Goal: Task Accomplishment & Management: Use online tool/utility

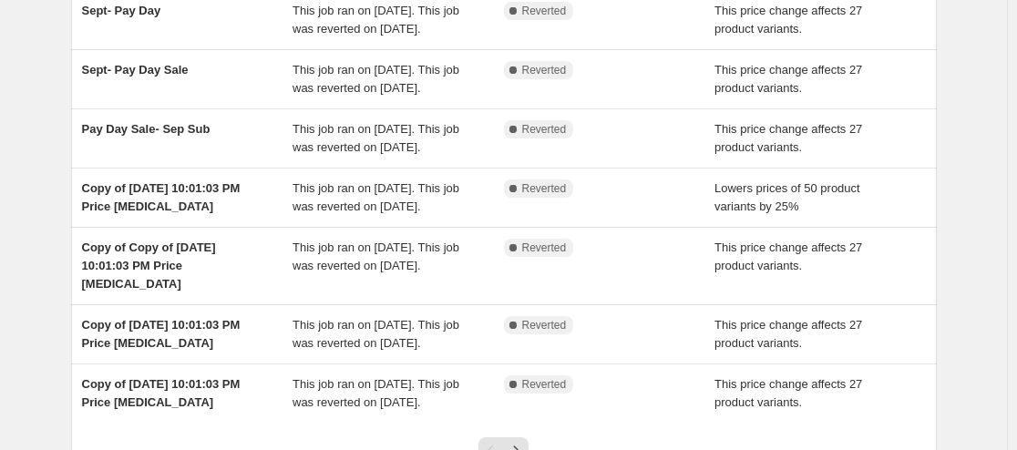
scroll to position [358, 0]
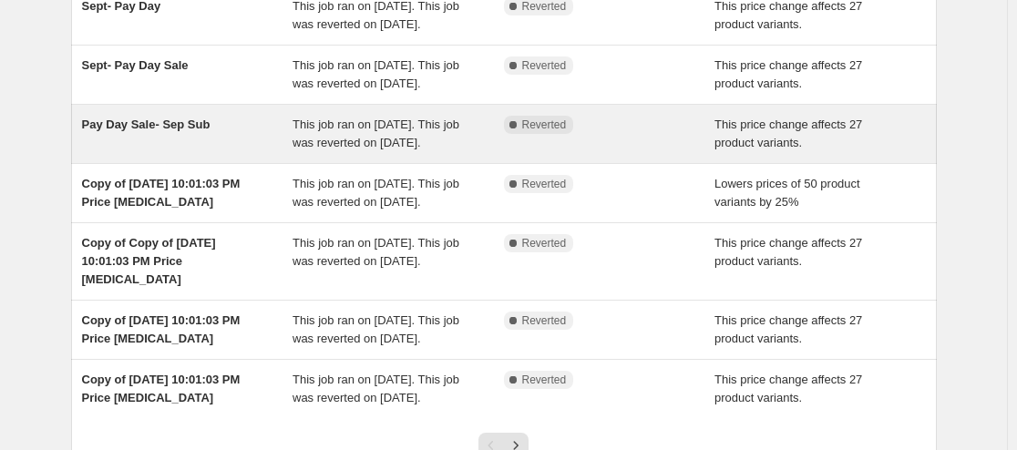
click at [142, 131] on span "Pay Day Sale- Sep Sub" at bounding box center [146, 125] width 129 height 14
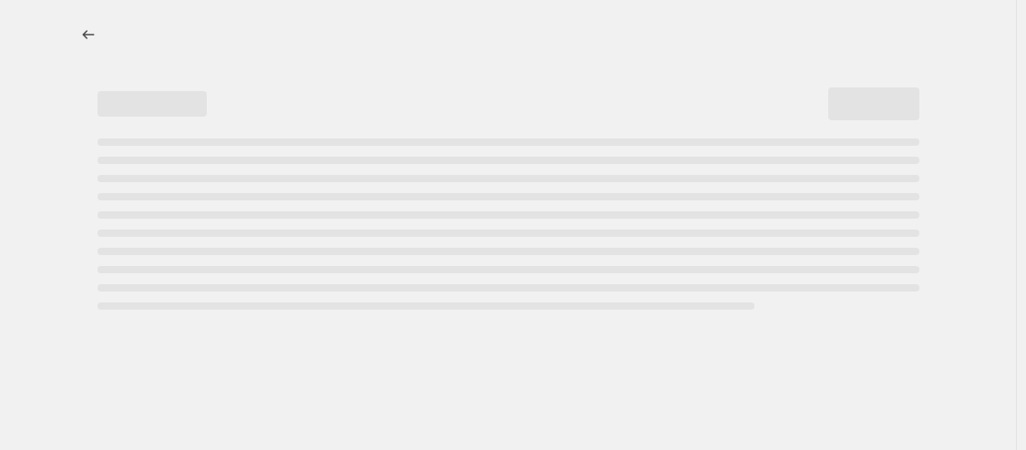
select select "pcap"
select select "no_change"
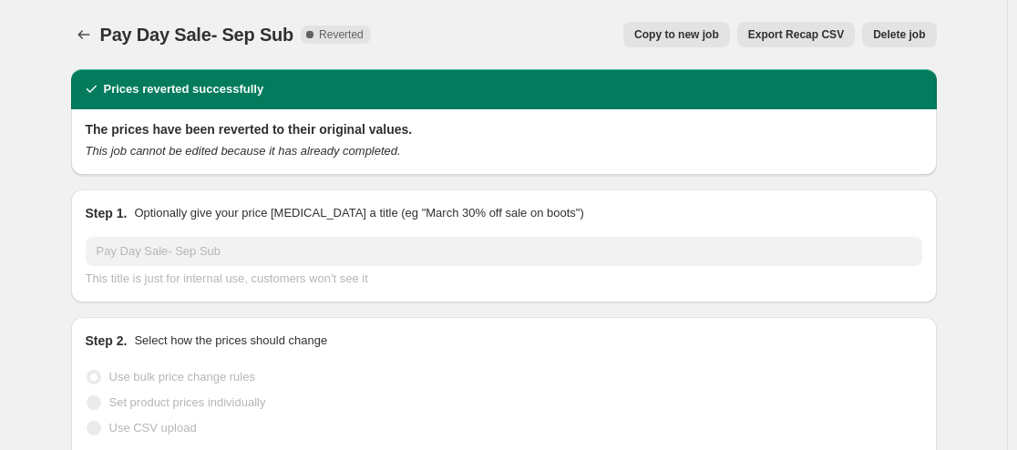
click at [681, 33] on span "Copy to new job" at bounding box center [676, 34] width 85 height 15
select select "pcap"
select select "no_change"
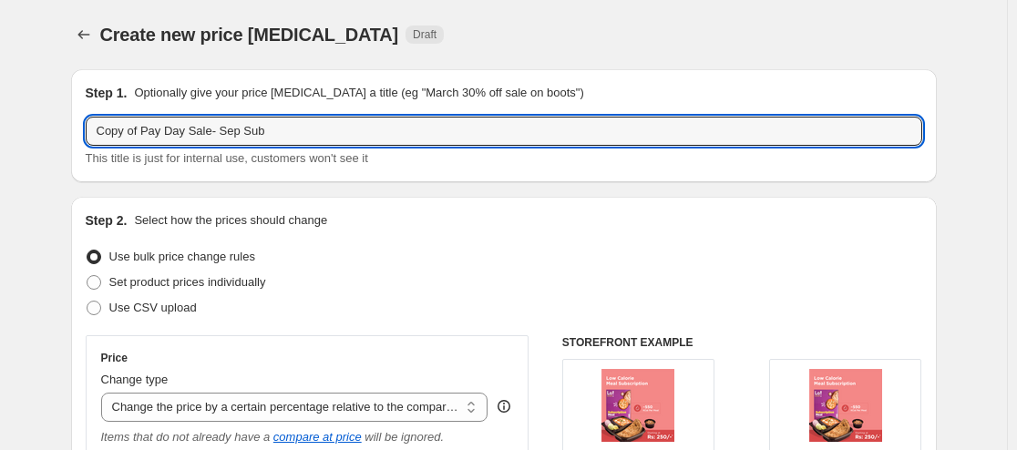
drag, startPoint x: 144, startPoint y: 133, endPoint x: 51, endPoint y: 133, distance: 93.0
click at [163, 136] on input "Pay Day Sale- Sep Sub" at bounding box center [504, 131] width 837 height 29
click at [181, 128] on input "Pay Day Sale- Sep Sub" at bounding box center [504, 131] width 837 height 29
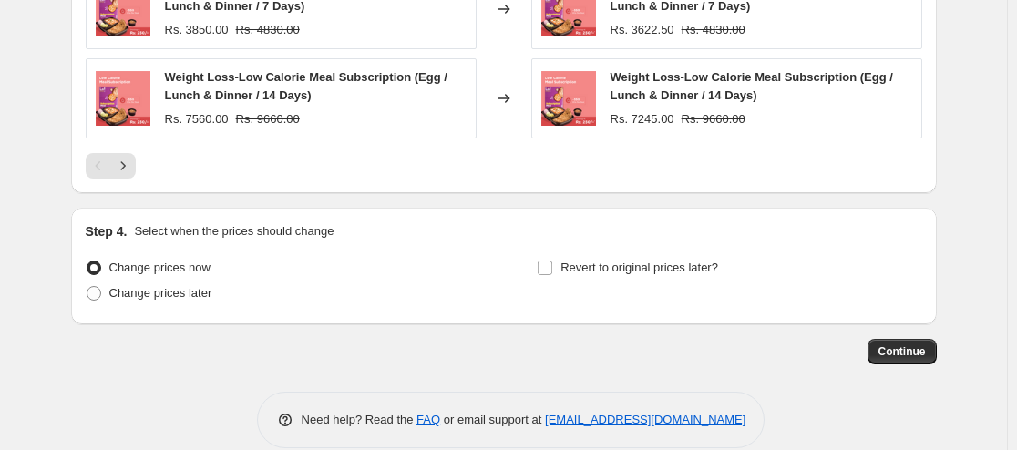
scroll to position [1631, 0]
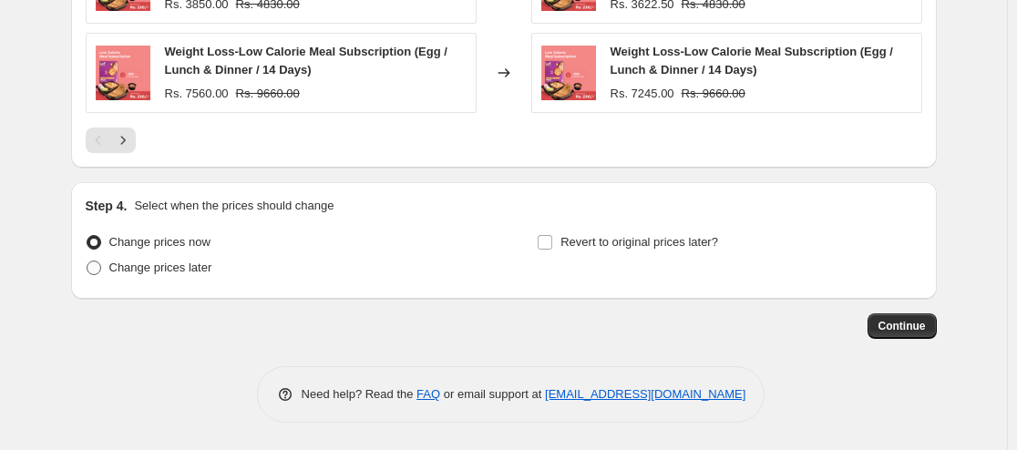
type input "Pay Day Sale- Oct-Sub"
click at [212, 266] on span "Change prices later" at bounding box center [160, 268] width 103 height 14
click at [88, 262] on input "Change prices later" at bounding box center [87, 261] width 1 height 1
radio input "true"
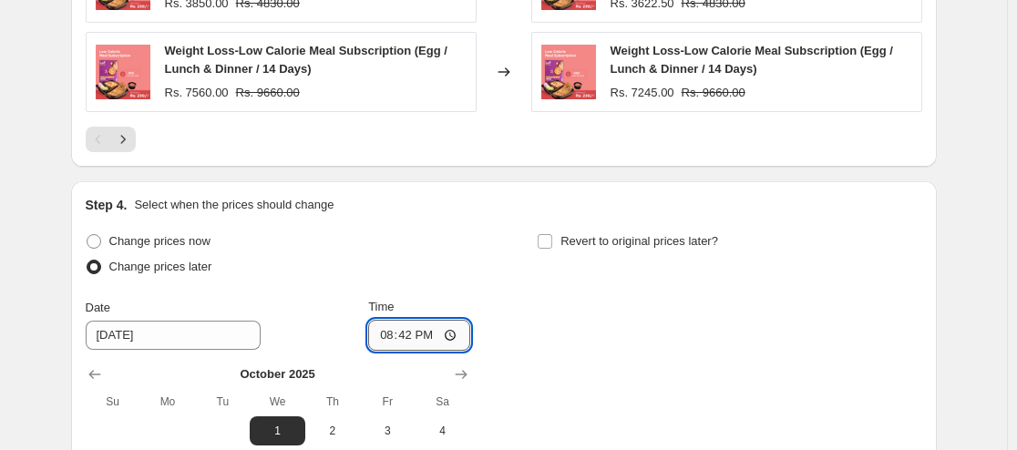
click at [460, 333] on input "20:42" at bounding box center [419, 335] width 102 height 31
click at [454, 334] on input "12:42" at bounding box center [419, 335] width 102 height 31
click at [403, 334] on input "00:42" at bounding box center [419, 335] width 102 height 31
type input "00:00"
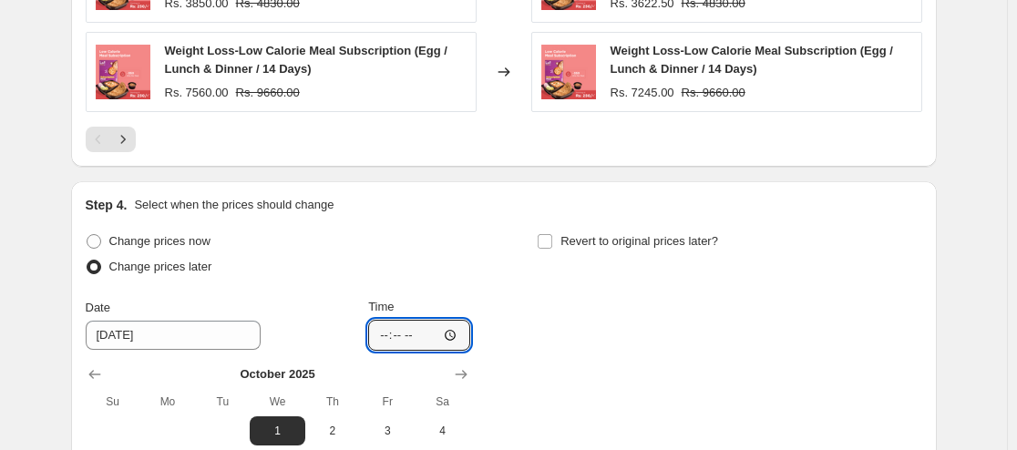
type input "00:00"
click at [716, 376] on div "Change prices now Change prices later Date [DATE] Time 00:00 [DATE] Su Mo Tu We…" at bounding box center [504, 396] width 837 height 334
click at [454, 333] on input "00:00" at bounding box center [419, 335] width 102 height 31
click at [705, 337] on div "Change prices now Change prices later Date [DATE] Time 00:00 [DATE] Su Mo Tu We…" at bounding box center [504, 396] width 837 height 334
click at [389, 335] on input "00:00" at bounding box center [419, 335] width 102 height 31
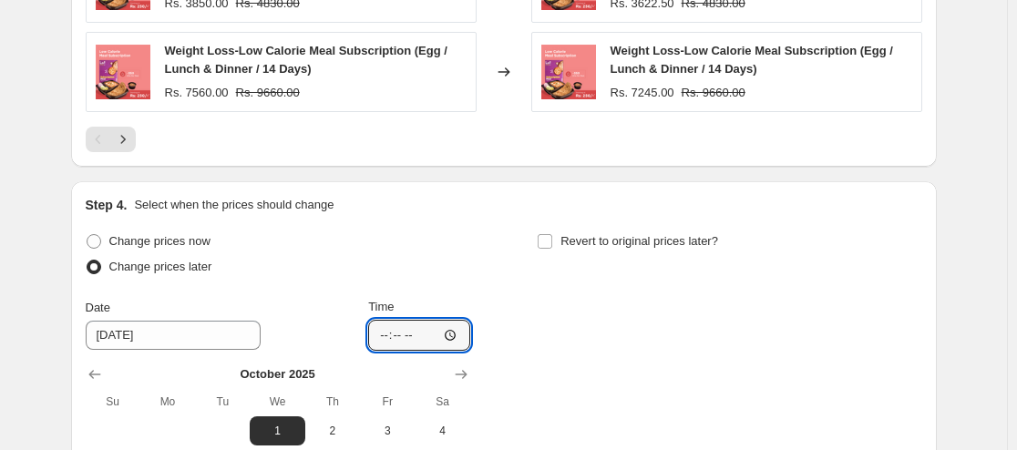
type input "00:00"
click at [607, 379] on div "Change prices now Change prices later Date [DATE] Time 00:00 [DATE] Su Mo Tu We…" at bounding box center [504, 396] width 837 height 334
click at [453, 335] on input "00:00" at bounding box center [419, 335] width 102 height 31
click at [743, 353] on div "Change prices now Change prices later Date [DATE] Time 00:00 [DATE] Su Mo Tu We…" at bounding box center [504, 396] width 837 height 334
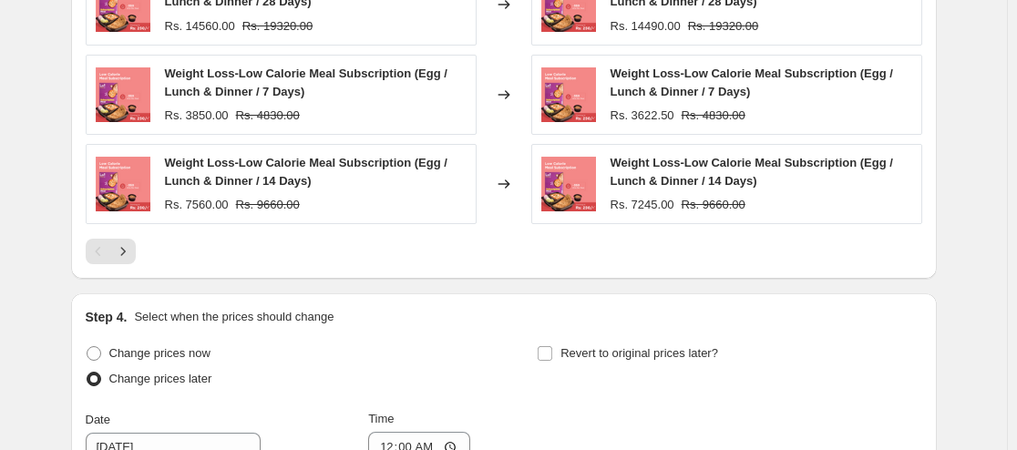
scroll to position [1757, 0]
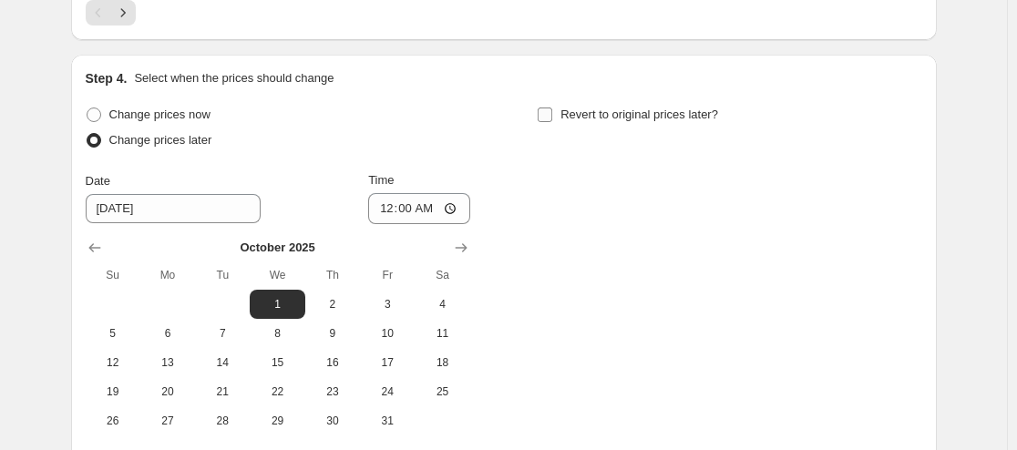
click at [699, 110] on span "Revert to original prices later?" at bounding box center [640, 115] width 158 height 14
click at [552, 110] on input "Revert to original prices later?" at bounding box center [545, 115] width 15 height 15
checkbox input "true"
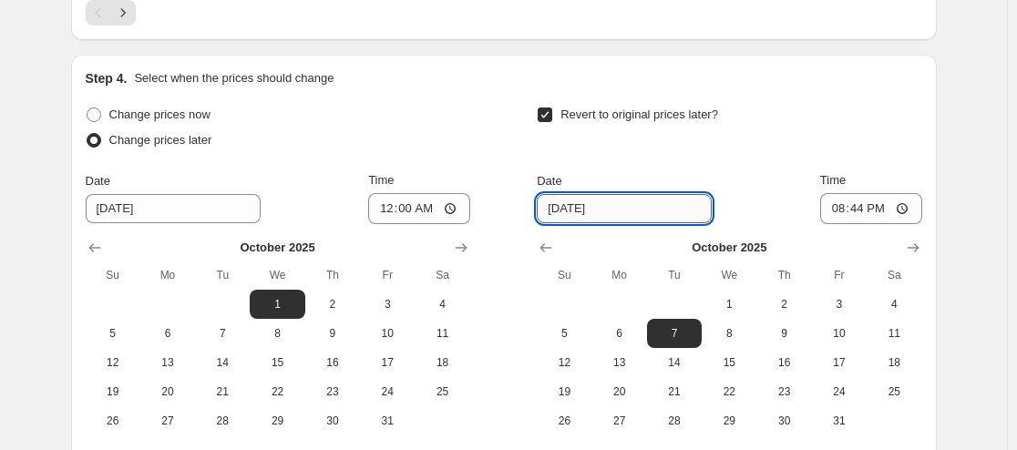
click at [626, 217] on input "[DATE]" at bounding box center [624, 208] width 175 height 29
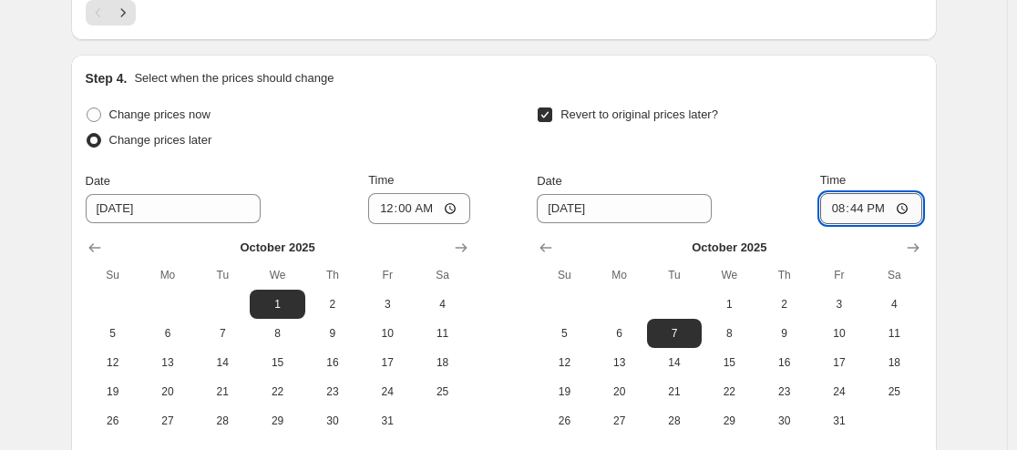
click at [861, 211] on input "20:44" at bounding box center [871, 208] width 102 height 31
click at [839, 211] on input "20:44" at bounding box center [871, 208] width 102 height 31
click at [831, 204] on input "14:02" at bounding box center [871, 208] width 102 height 31
click at [843, 212] on input "14:02" at bounding box center [871, 208] width 102 height 31
click at [860, 209] on input "14:02" at bounding box center [871, 208] width 102 height 31
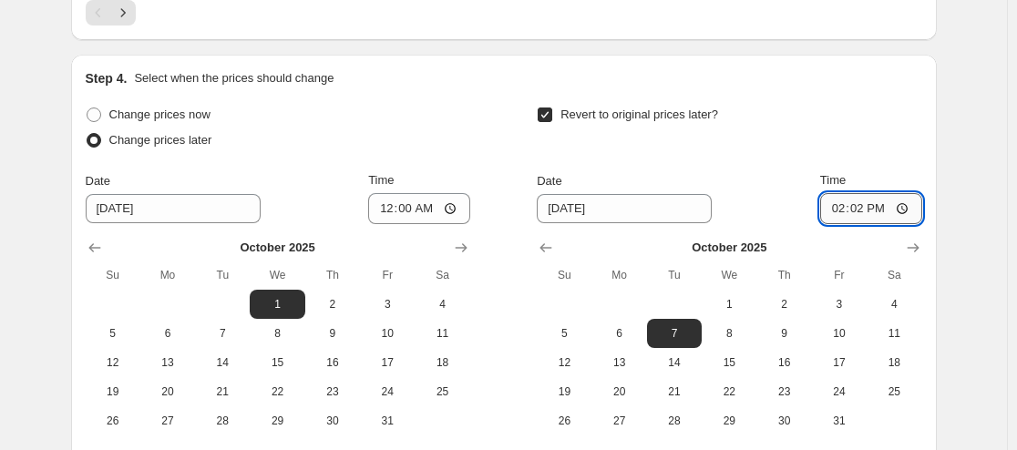
click at [839, 211] on input "14:02" at bounding box center [871, 208] width 102 height 31
click at [910, 216] on input "14:02" at bounding box center [871, 208] width 102 height 31
click at [877, 210] on input "12:02" at bounding box center [871, 208] width 102 height 31
click at [863, 211] on input "12:02" at bounding box center [871, 208] width 102 height 31
click at [847, 214] on input "12:59" at bounding box center [871, 208] width 102 height 31
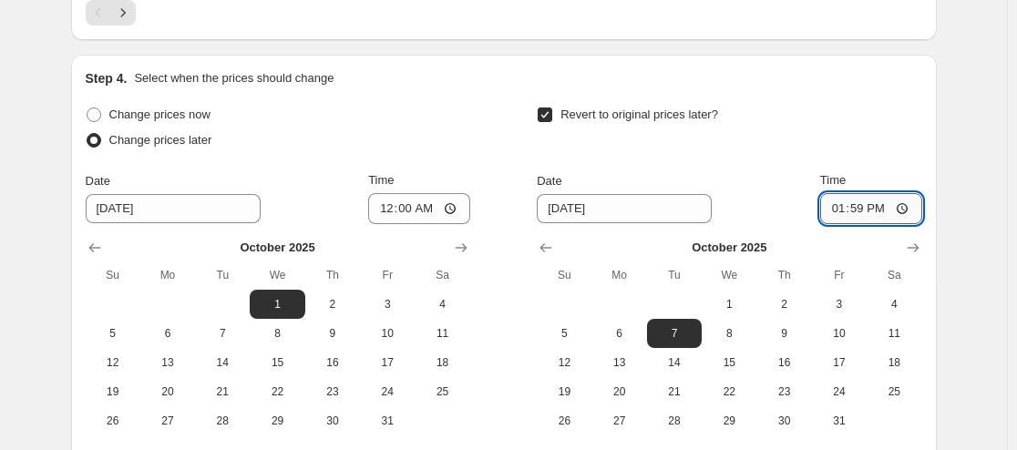
type input "23:59"
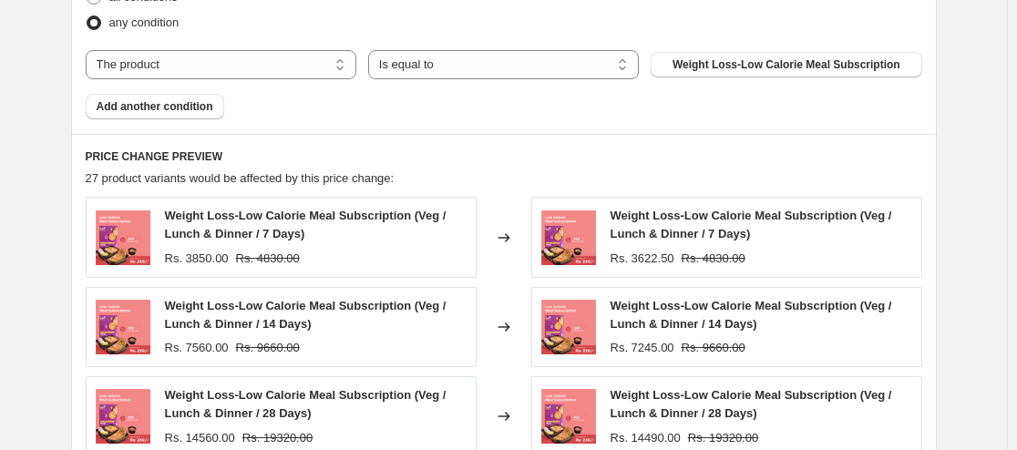
scroll to position [1942, 0]
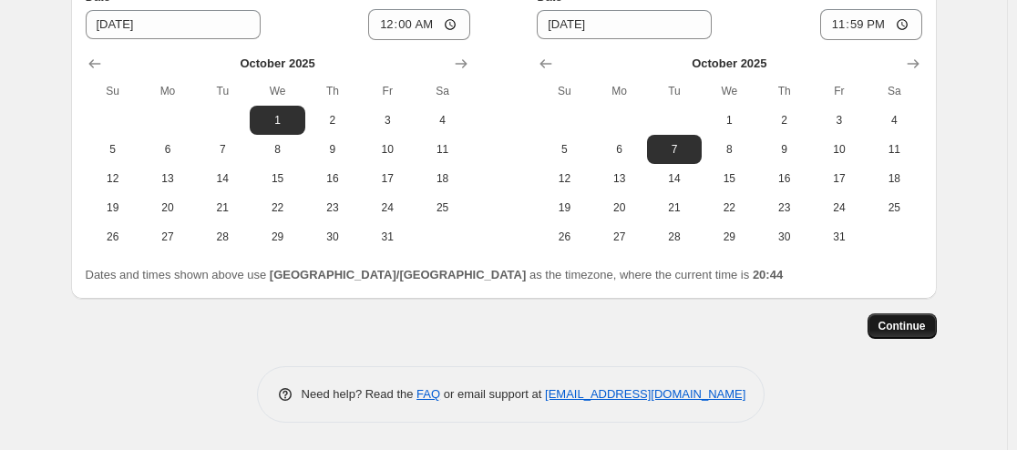
drag, startPoint x: 921, startPoint y: 331, endPoint x: 908, endPoint y: 324, distance: 14.7
click at [908, 324] on span "Continue" at bounding box center [902, 326] width 47 height 15
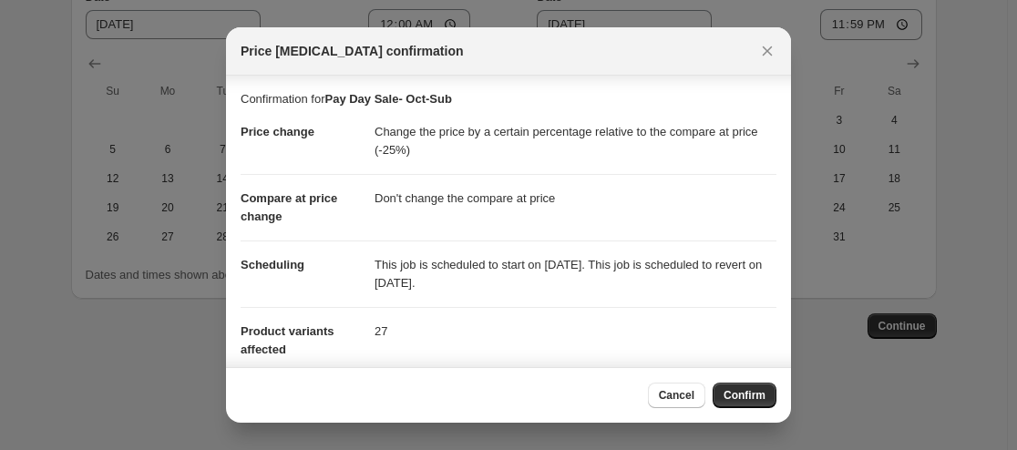
scroll to position [163, 0]
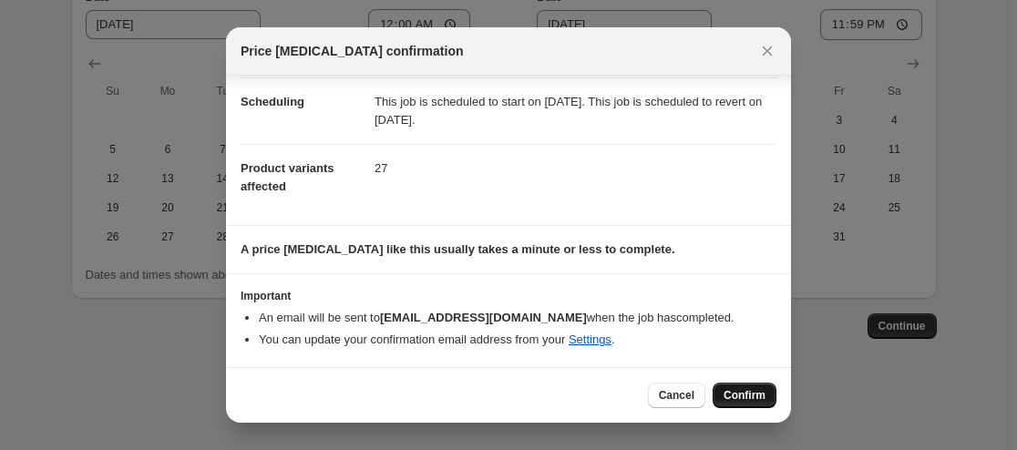
click at [736, 402] on span "Confirm" at bounding box center [745, 395] width 42 height 15
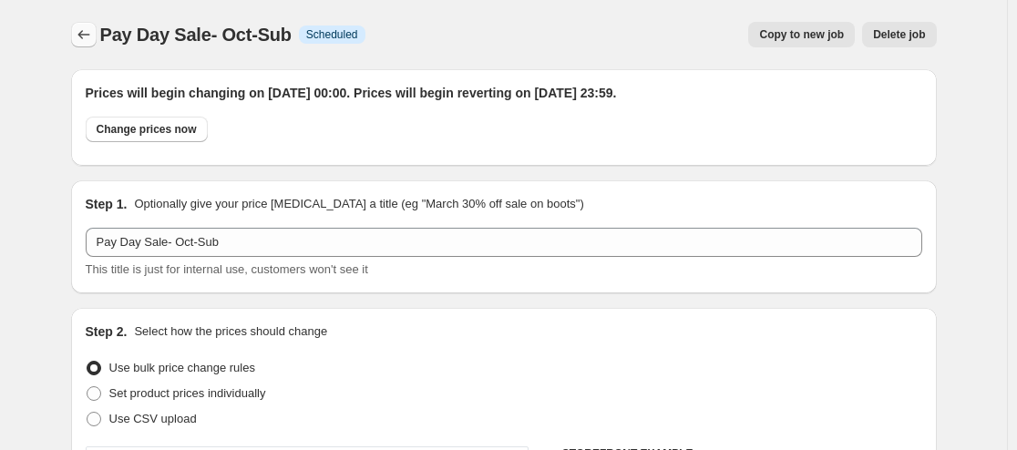
click at [88, 32] on icon "Price change jobs" at bounding box center [84, 35] width 18 height 18
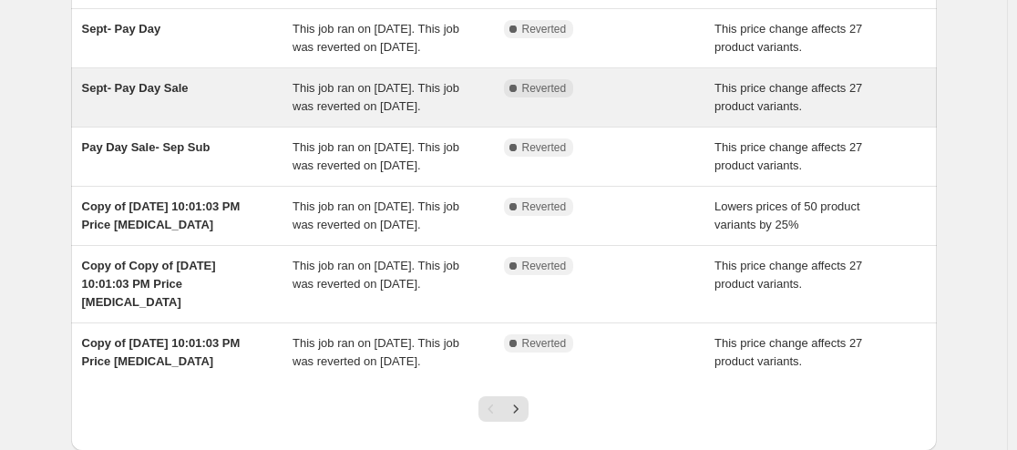
scroll to position [407, 0]
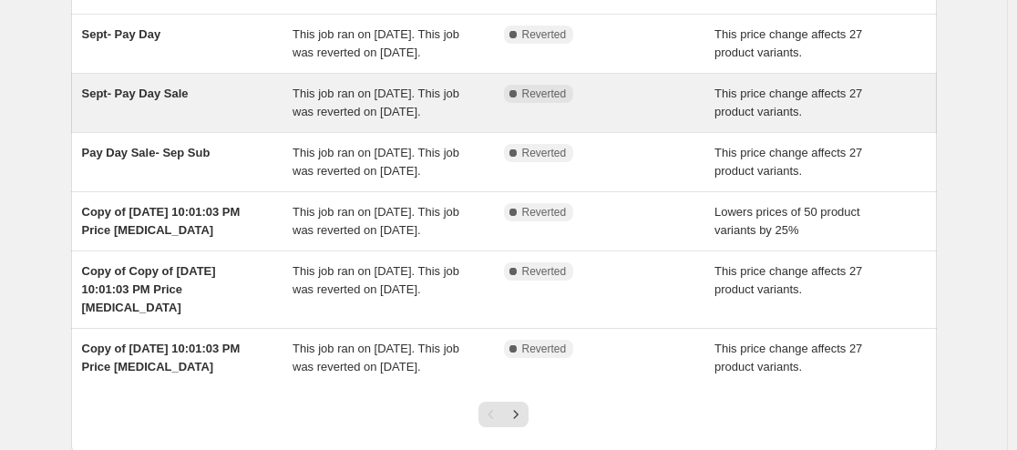
click at [97, 100] on span "Sept- Pay Day Sale" at bounding box center [135, 94] width 107 height 14
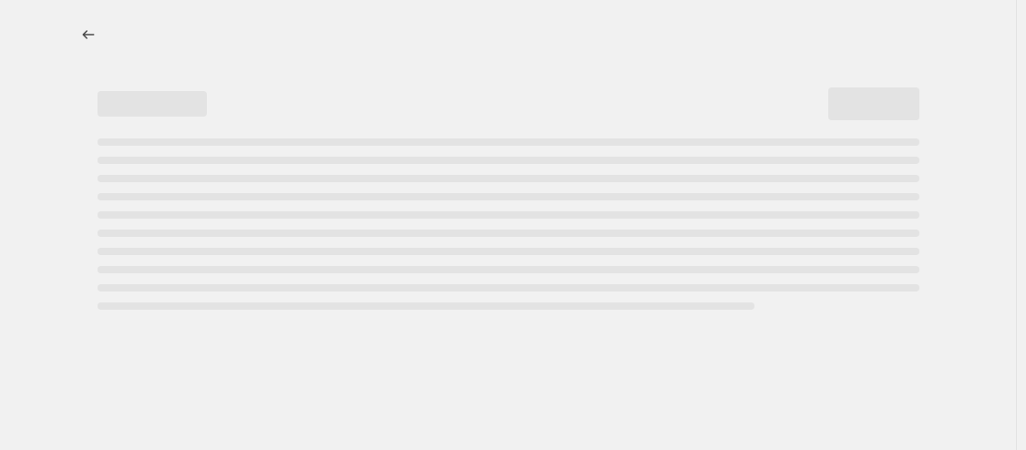
select select "pcap"
select select "no_change"
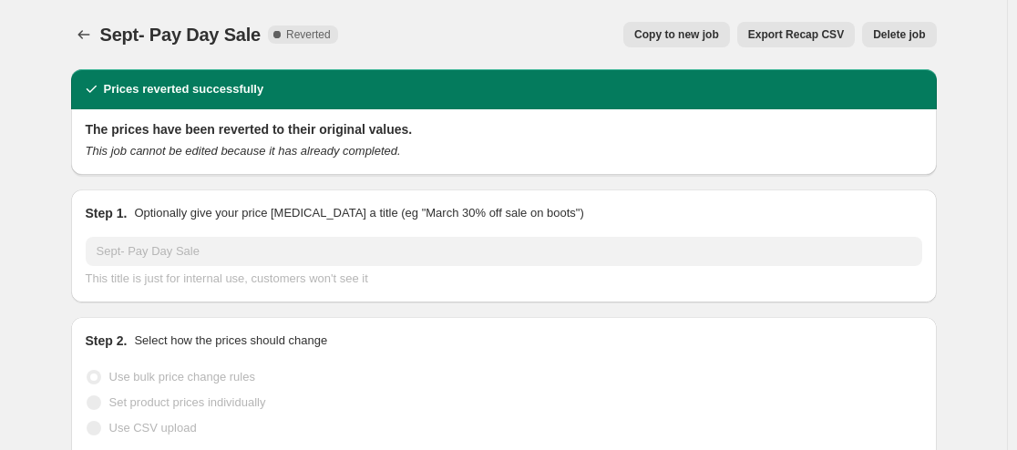
click at [702, 26] on button "Copy to new job" at bounding box center [676, 35] width 107 height 26
select select "pcap"
select select "no_change"
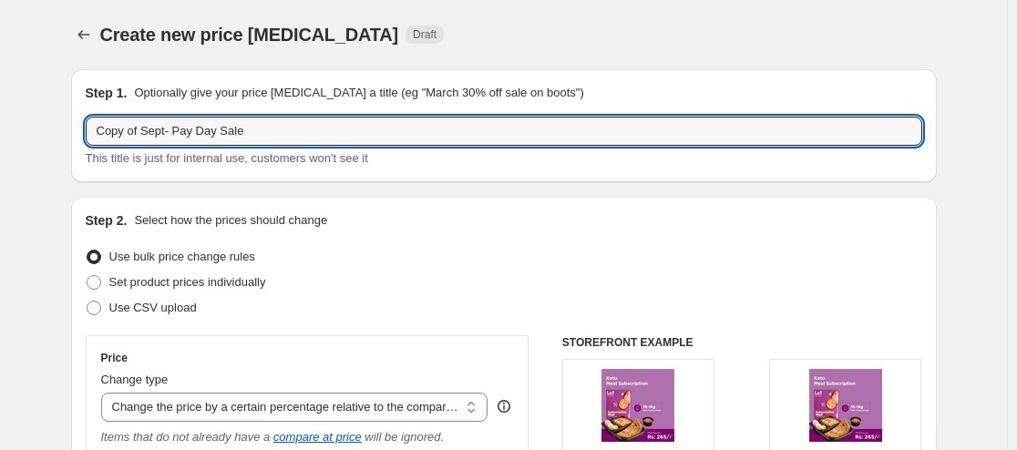
drag, startPoint x: 141, startPoint y: 134, endPoint x: 48, endPoint y: 133, distance: 93.0
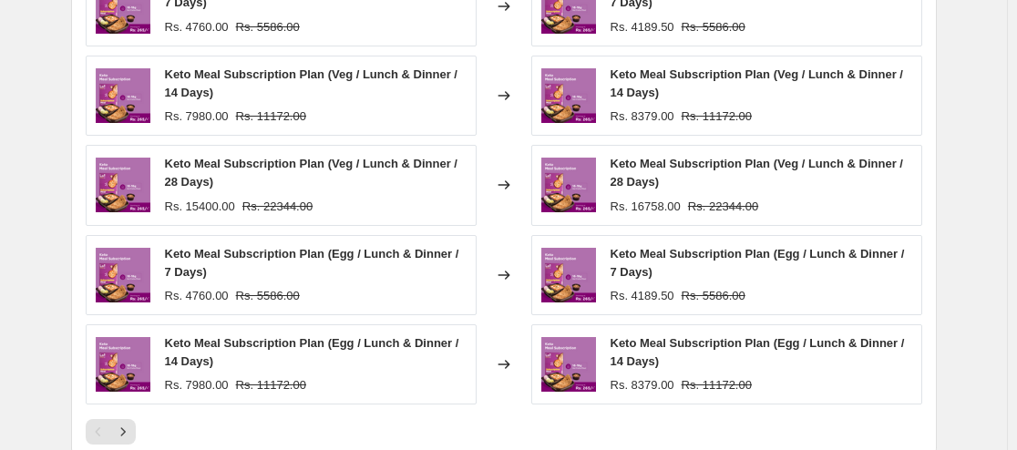
scroll to position [1631, 0]
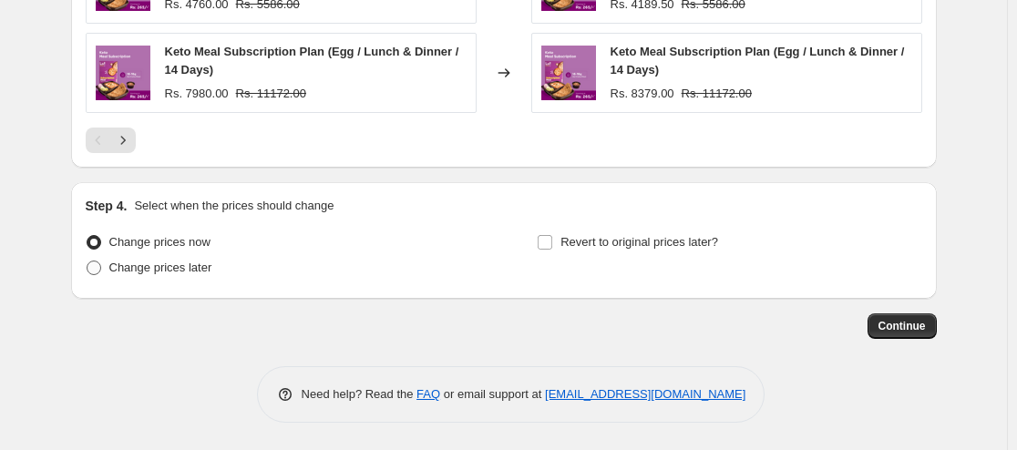
type input "Oct- Pay Day Sale"
click at [180, 268] on span "Change prices later" at bounding box center [160, 268] width 103 height 14
click at [88, 262] on input "Change prices later" at bounding box center [87, 261] width 1 height 1
radio input "true"
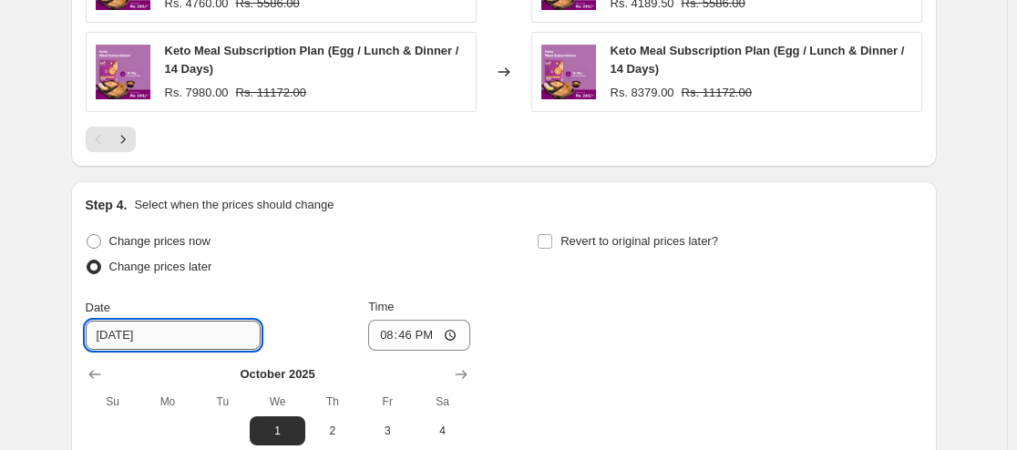
click at [120, 333] on input "[DATE]" at bounding box center [173, 335] width 175 height 29
click at [119, 341] on input "[DATE]" at bounding box center [173, 335] width 175 height 29
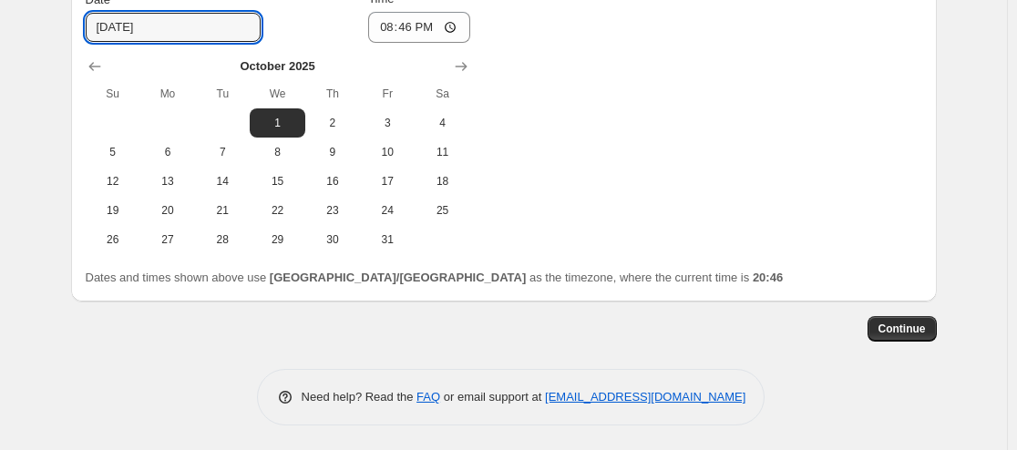
scroll to position [1942, 0]
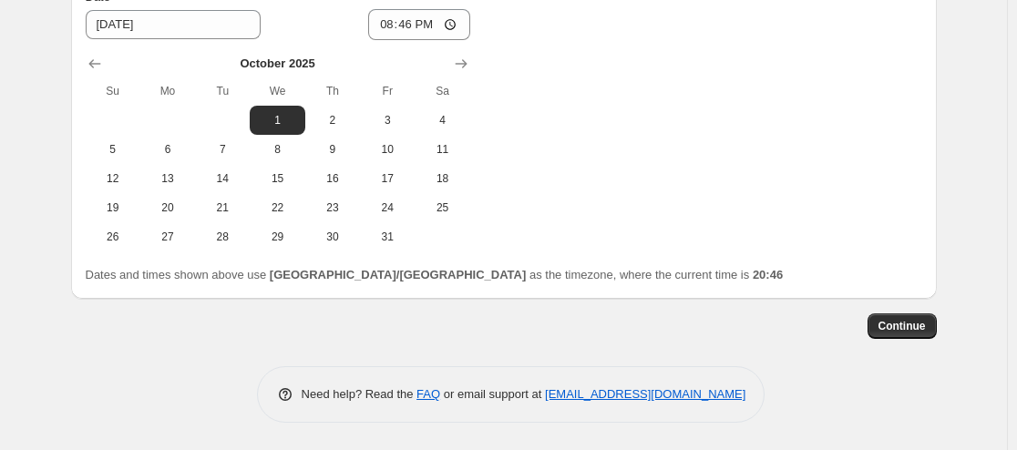
drag, startPoint x: 98, startPoint y: 64, endPoint x: 199, endPoint y: 193, distance: 163.7
click at [98, 65] on icon "Show previous month, September 2025" at bounding box center [94, 64] width 12 height 9
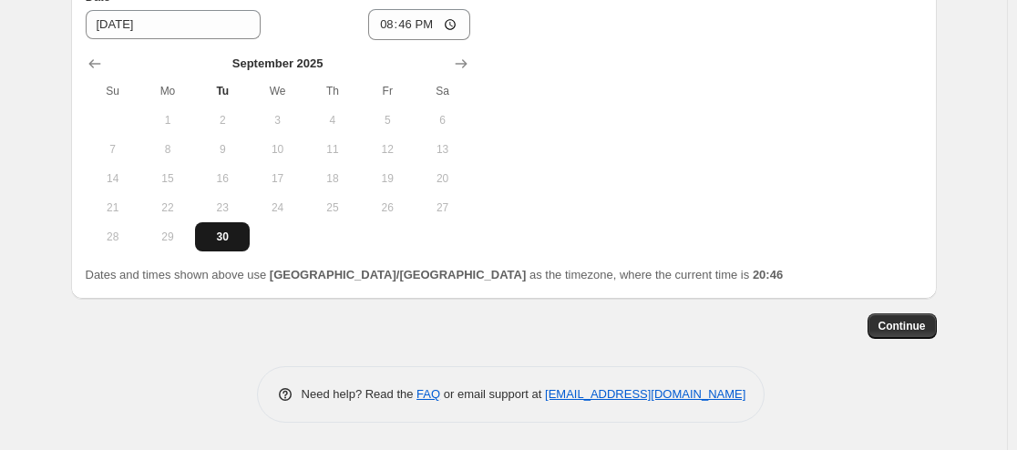
click at [225, 239] on span "30" at bounding box center [222, 237] width 40 height 15
type input "[DATE]"
click at [391, 21] on input "20:46" at bounding box center [419, 24] width 102 height 31
type input "12:59"
click at [775, 176] on div "Change prices now Change prices later Date [DATE] Time 12:59 [DATE] Su Mo Tu We…" at bounding box center [504, 85] width 837 height 334
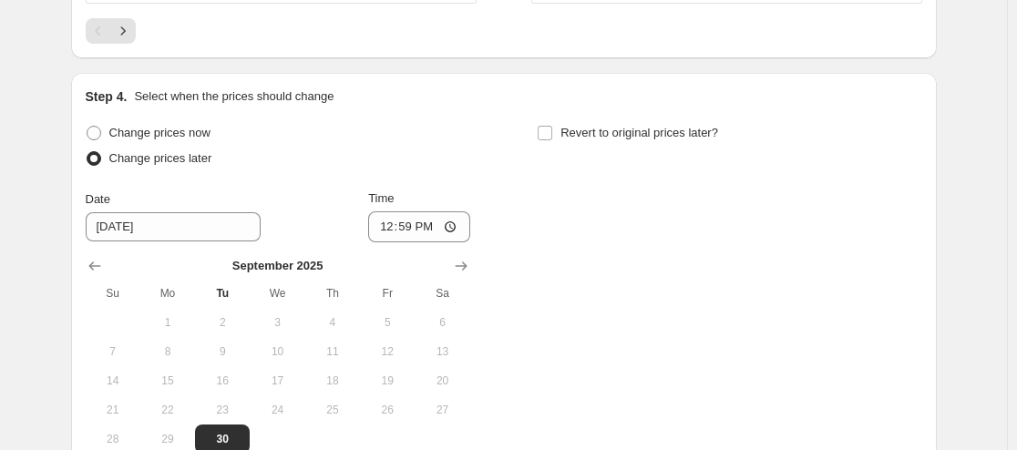
scroll to position [1704, 0]
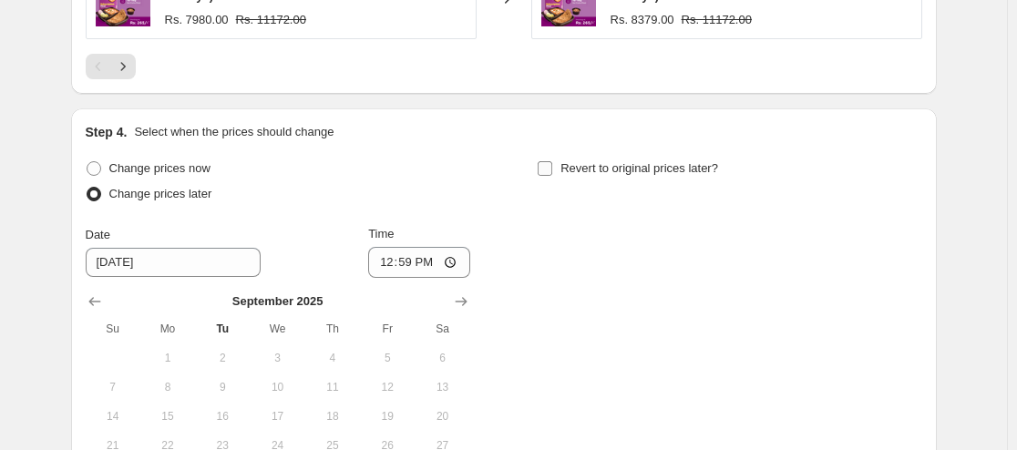
click at [698, 172] on span "Revert to original prices later?" at bounding box center [640, 168] width 158 height 14
click at [552, 172] on input "Revert to original prices later?" at bounding box center [545, 168] width 15 height 15
checkbox input "true"
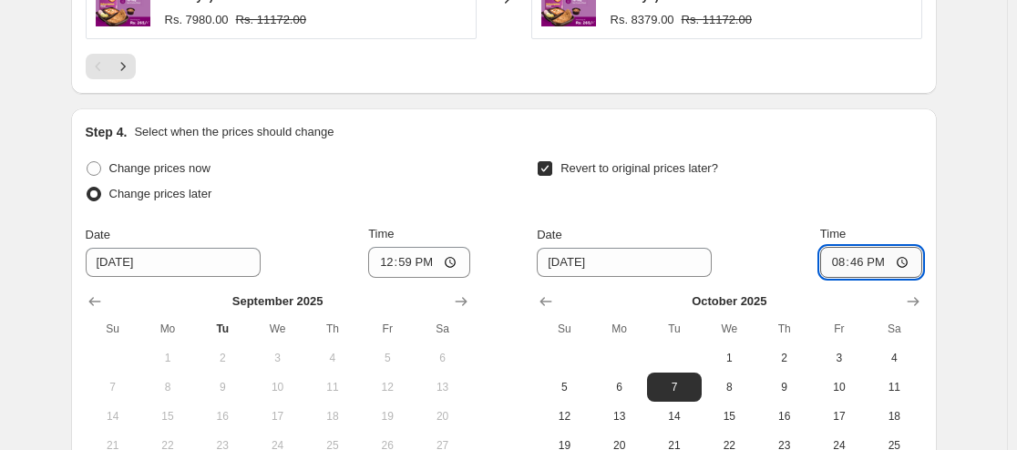
click at [849, 266] on input "20:46" at bounding box center [871, 262] width 102 height 31
click at [842, 268] on input "12:59" at bounding box center [871, 262] width 102 height 31
type input "23:59"
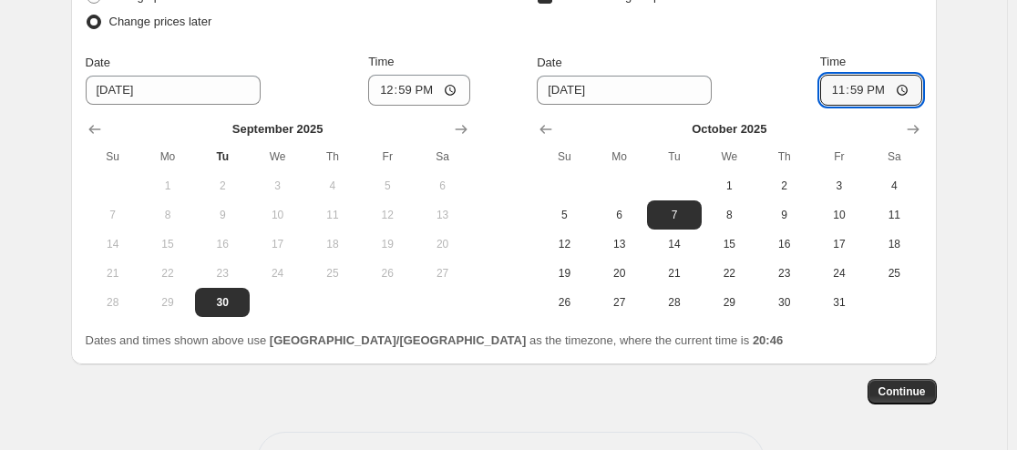
scroll to position [1927, 0]
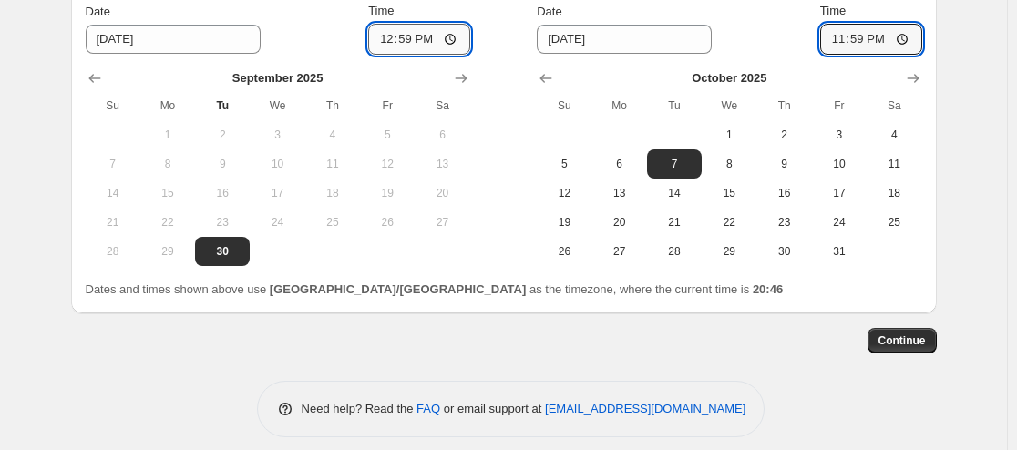
click at [386, 41] on input "12:59" at bounding box center [419, 39] width 102 height 31
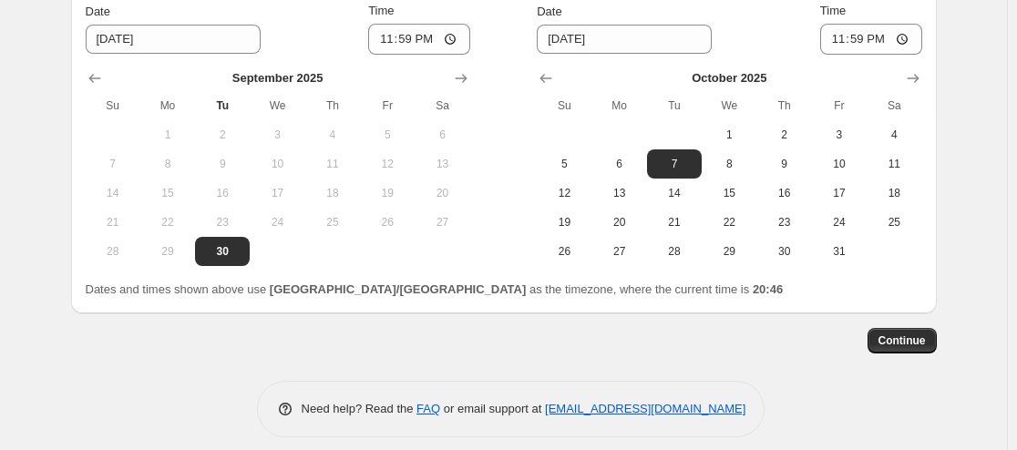
click at [149, 353] on div "Continue" at bounding box center [504, 341] width 866 height 26
click at [390, 40] on input "23:59" at bounding box center [419, 39] width 102 height 31
click at [458, 43] on input "12:00" at bounding box center [419, 39] width 102 height 31
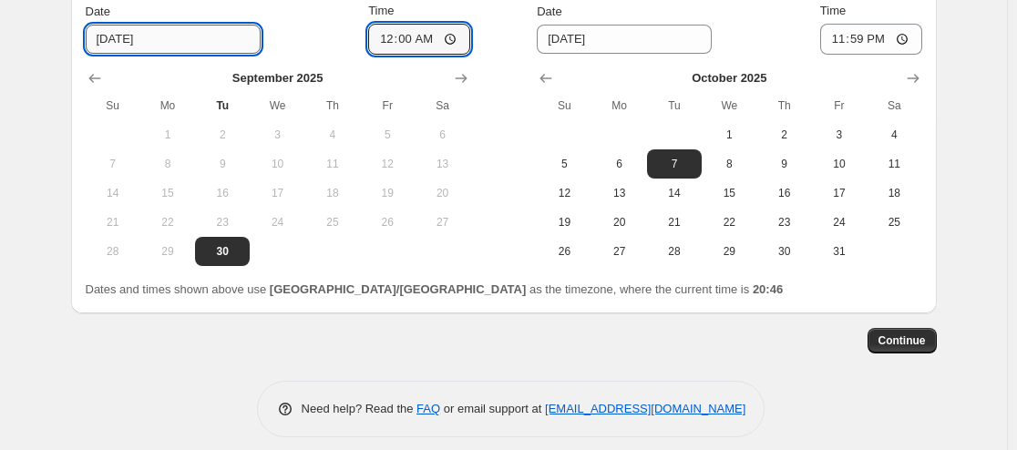
type input "00:00"
click at [146, 36] on input "[DATE]" at bounding box center [173, 39] width 175 height 29
click at [469, 77] on icon "Show next month, October 2025" at bounding box center [461, 78] width 18 height 18
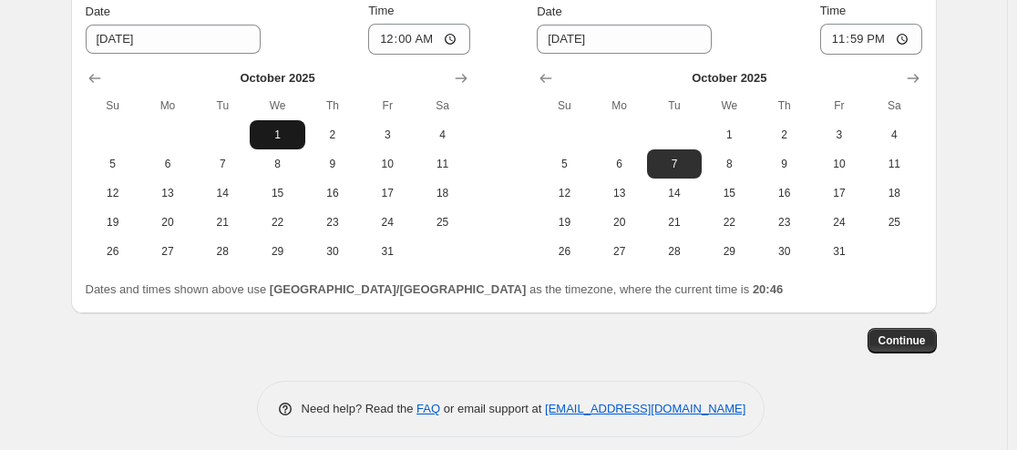
click at [271, 128] on button "1" at bounding box center [277, 134] width 55 height 29
type input "[DATE]"
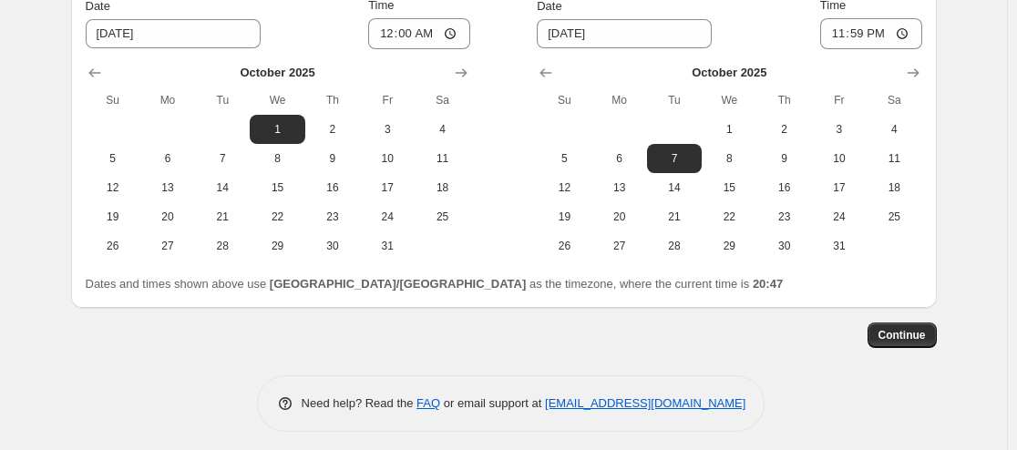
scroll to position [1942, 0]
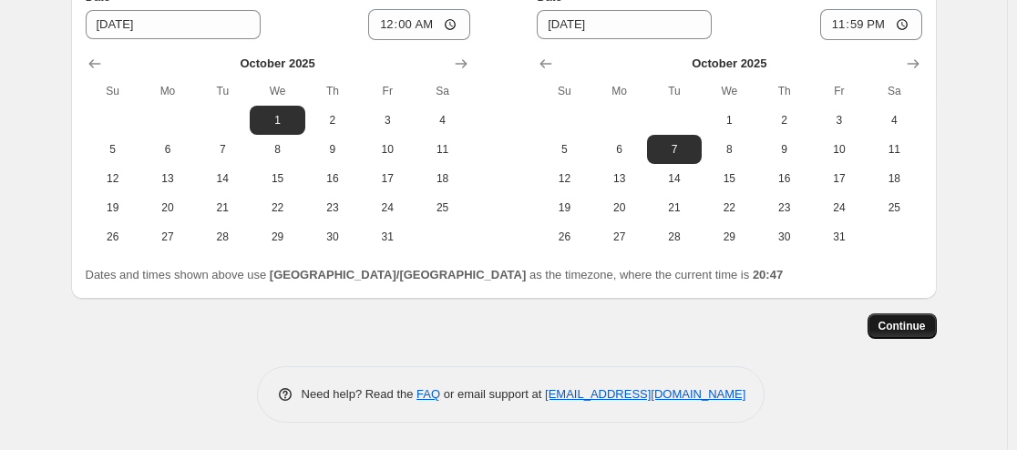
click at [921, 325] on span "Continue" at bounding box center [902, 326] width 47 height 15
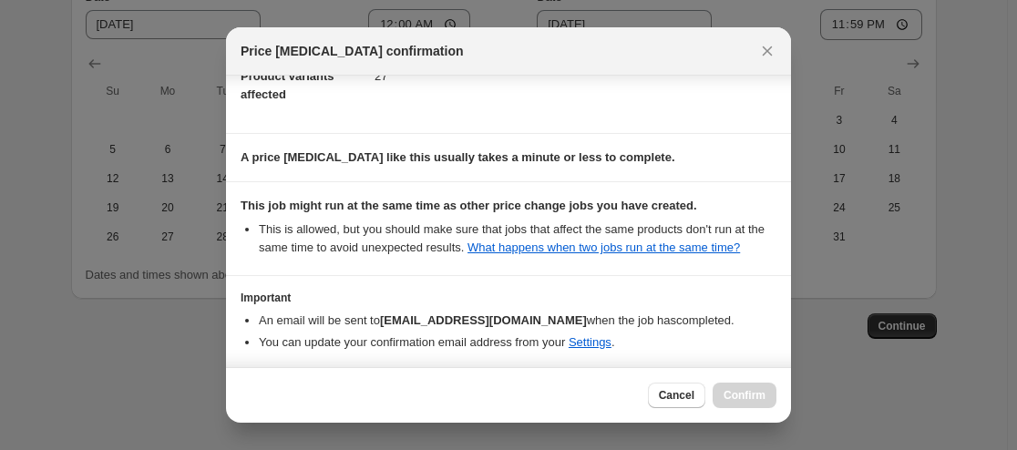
scroll to position [332, 0]
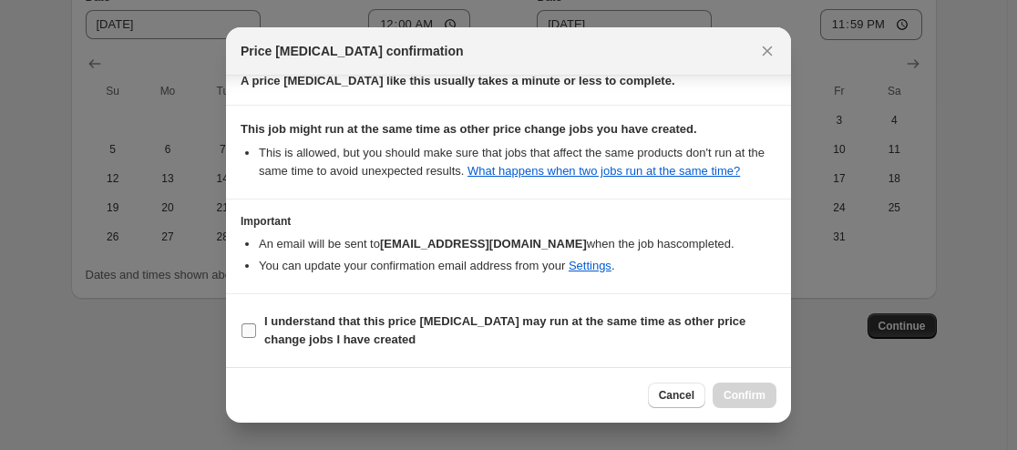
click at [247, 334] on input "I understand that this price [MEDICAL_DATA] may run at the same time as other p…" at bounding box center [249, 331] width 15 height 15
checkbox input "true"
drag, startPoint x: 752, startPoint y: 396, endPoint x: 732, endPoint y: 398, distance: 20.2
click at [752, 395] on span "Confirm" at bounding box center [745, 395] width 42 height 15
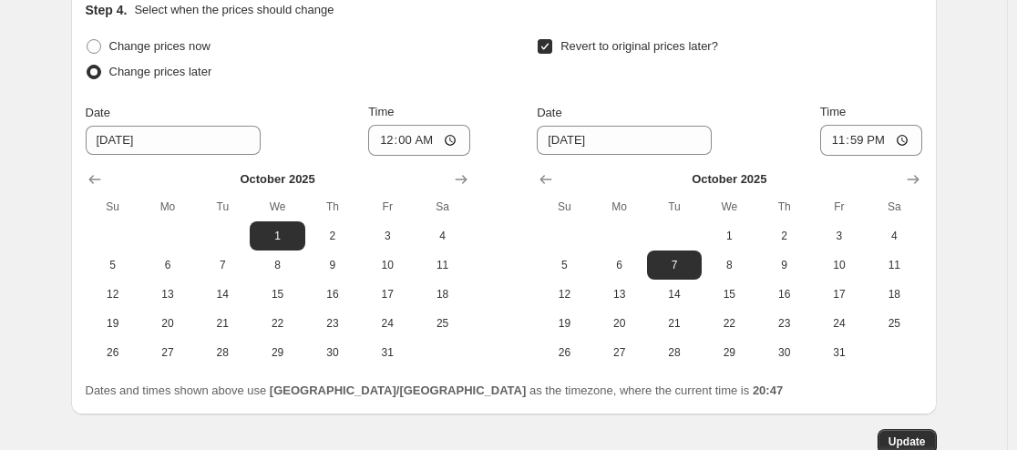
scroll to position [2054, 0]
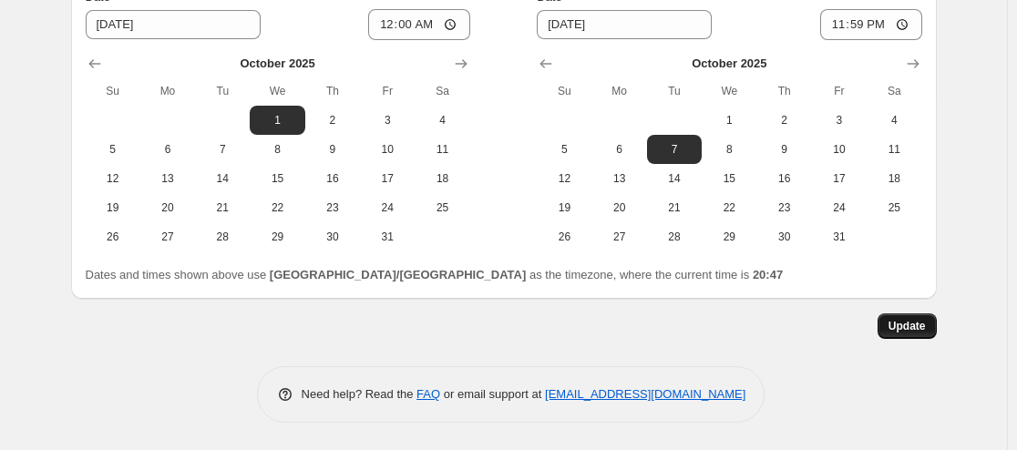
click at [924, 324] on span "Update" at bounding box center [907, 326] width 37 height 15
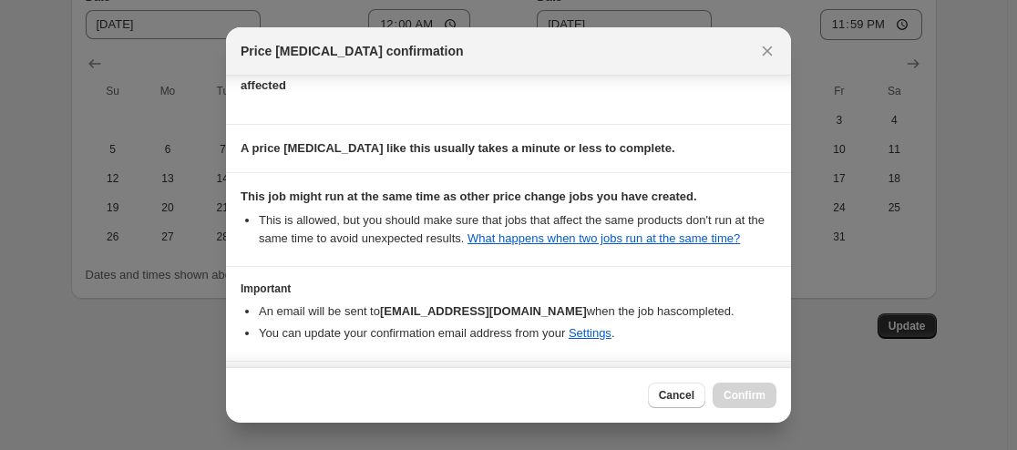
scroll to position [332, 0]
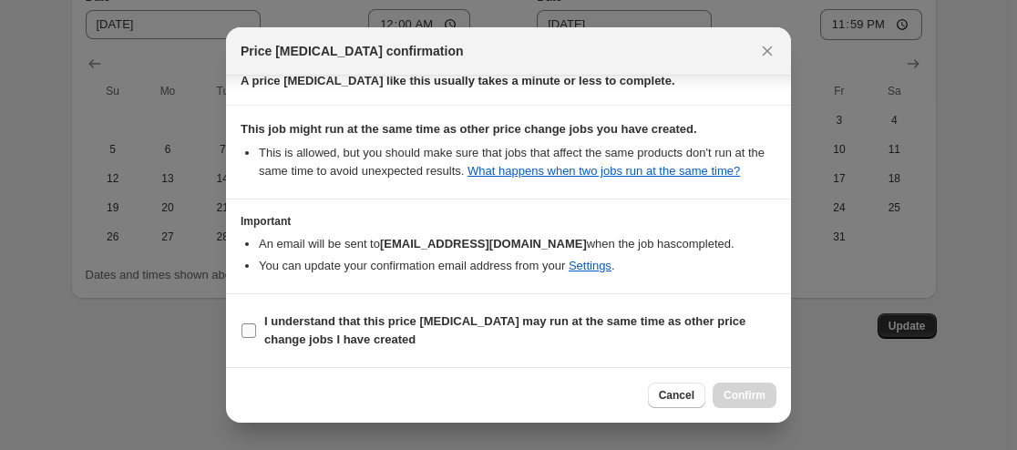
click at [246, 321] on label "I understand that this price [MEDICAL_DATA] may run at the same time as other p…" at bounding box center [509, 331] width 536 height 44
click at [246, 324] on input "I understand that this price [MEDICAL_DATA] may run at the same time as other p…" at bounding box center [249, 331] width 15 height 15
checkbox input "true"
click at [747, 394] on span "Confirm" at bounding box center [745, 395] width 42 height 15
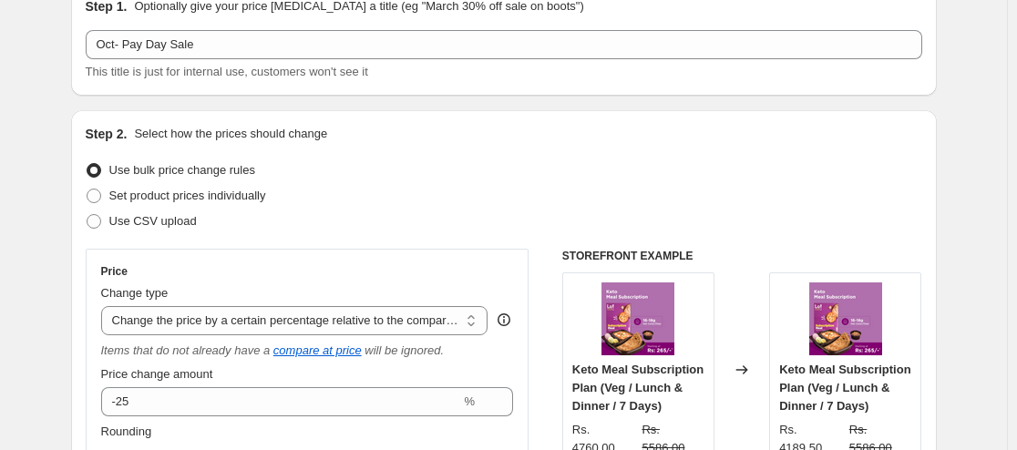
scroll to position [0, 0]
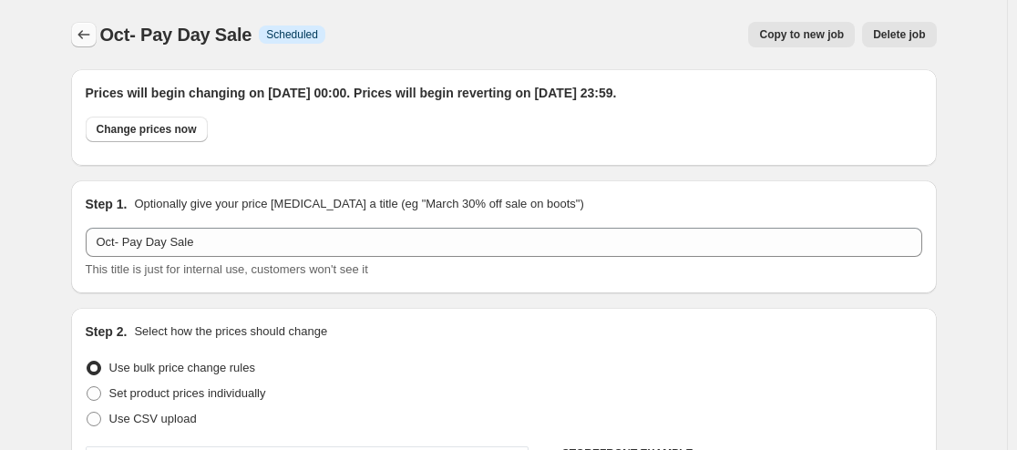
click at [80, 37] on icon "Price change jobs" at bounding box center [84, 35] width 18 height 18
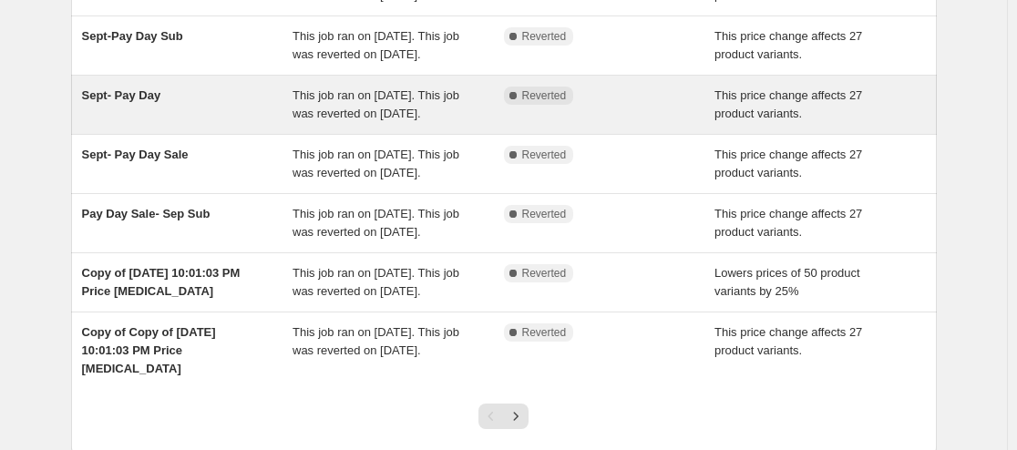
scroll to position [421, 0]
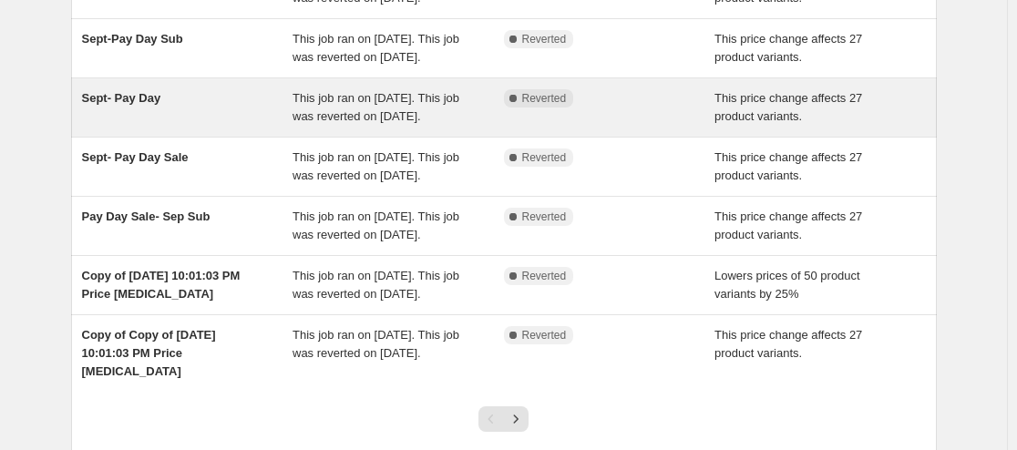
click at [154, 105] on span "Sept- Pay Day" at bounding box center [121, 98] width 79 height 14
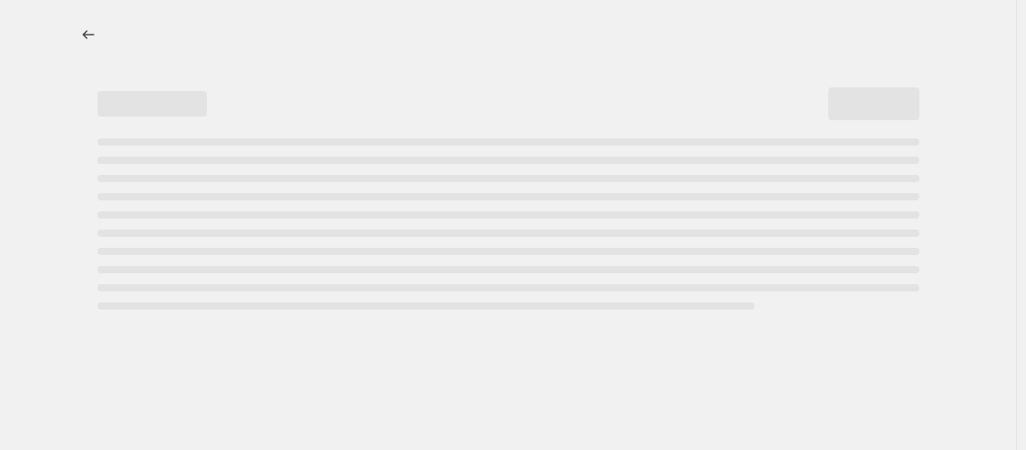
select select "pcap"
select select "no_change"
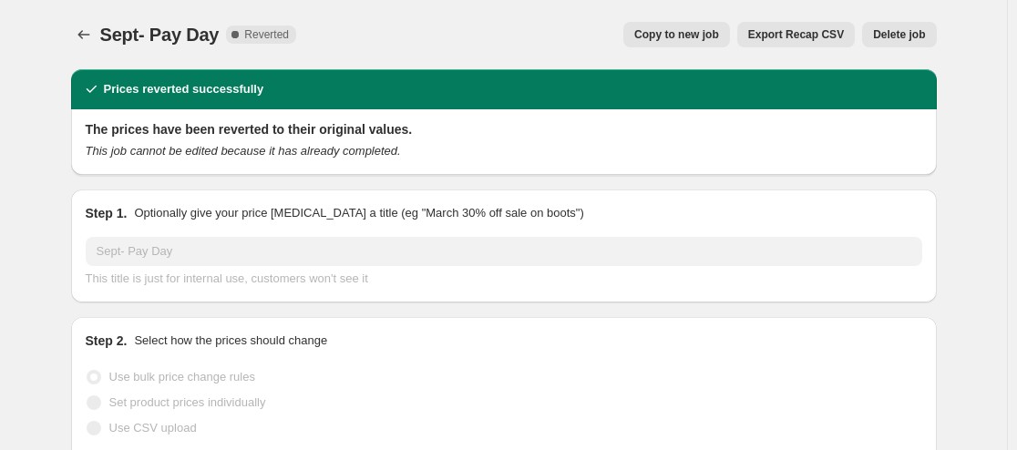
click at [705, 35] on span "Copy to new job" at bounding box center [676, 34] width 85 height 15
select select "pcap"
select select "no_change"
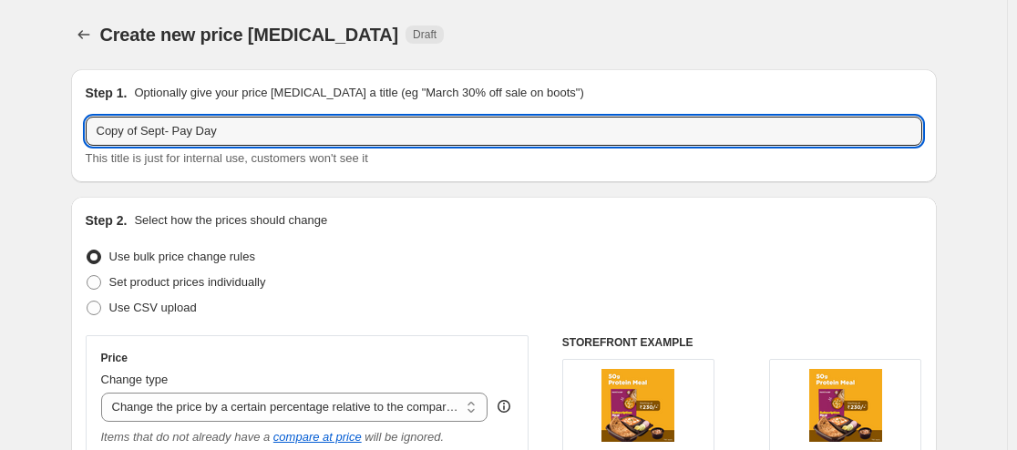
drag, startPoint x: 145, startPoint y: 130, endPoint x: 31, endPoint y: 129, distance: 113.9
click at [234, 128] on input "Oct- Pay Day" at bounding box center [504, 131] width 837 height 29
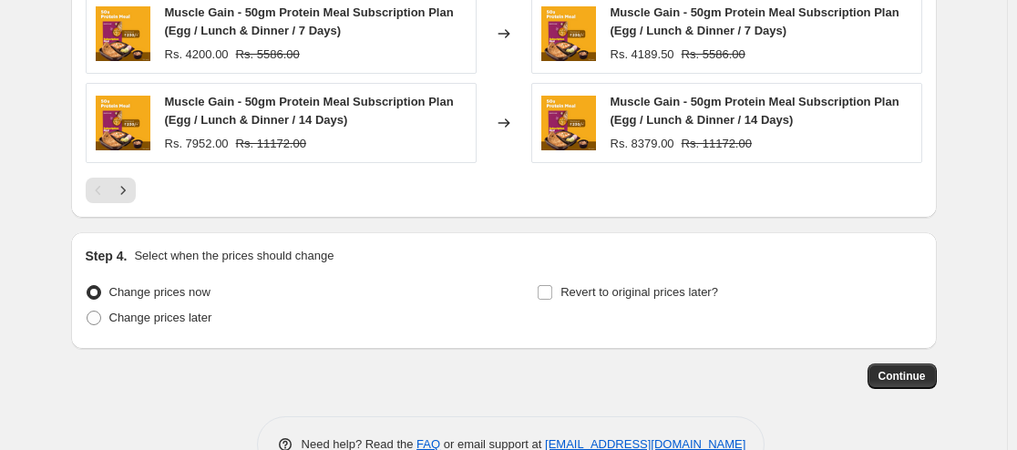
scroll to position [1744, 0]
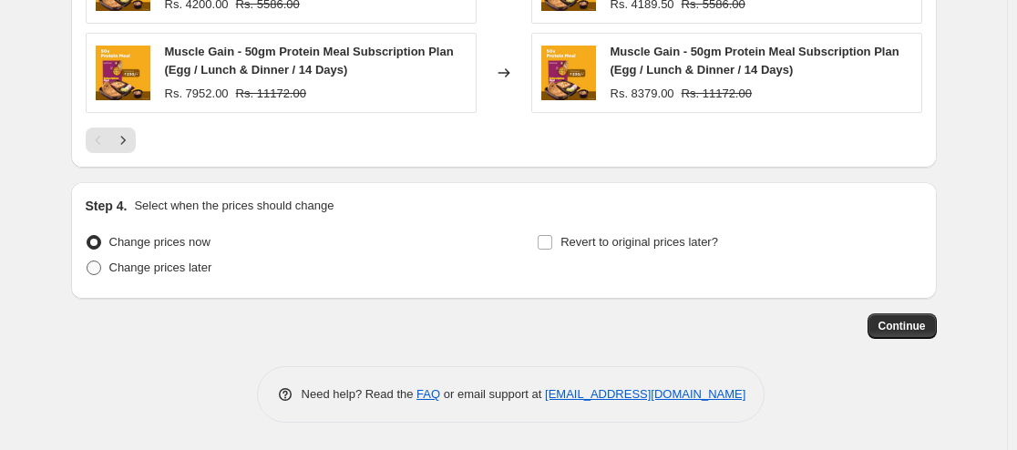
type input "Oct- Pay Day-Sub3"
click at [193, 273] on span "Change prices later" at bounding box center [160, 268] width 103 height 14
click at [88, 262] on input "Change prices later" at bounding box center [87, 261] width 1 height 1
radio input "true"
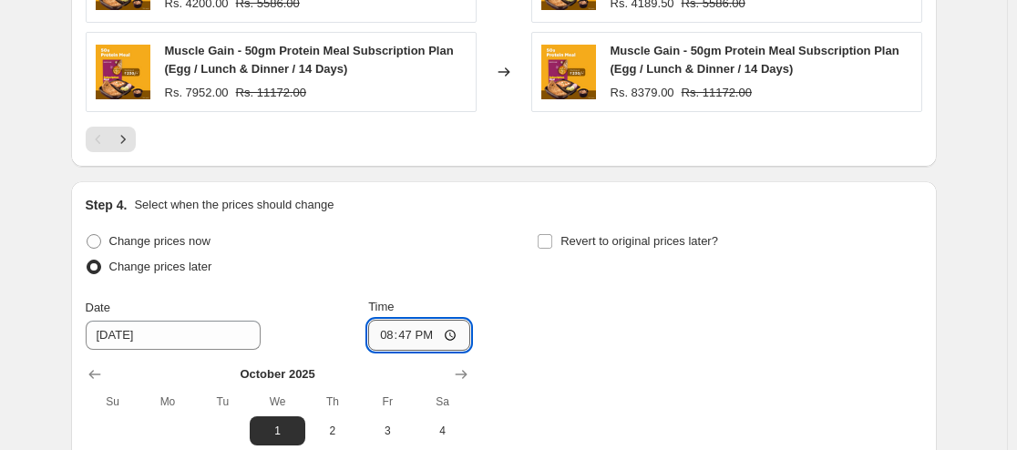
click at [394, 335] on input "20:47" at bounding box center [419, 335] width 102 height 31
click at [458, 340] on input "12:00" at bounding box center [419, 335] width 102 height 31
type input "00:00"
click at [659, 380] on div "Change prices now Change prices later Date [DATE] Time 00:00 [DATE] Su Mo Tu We…" at bounding box center [504, 396] width 837 height 334
click at [686, 246] on span "Revert to original prices later?" at bounding box center [640, 241] width 158 height 14
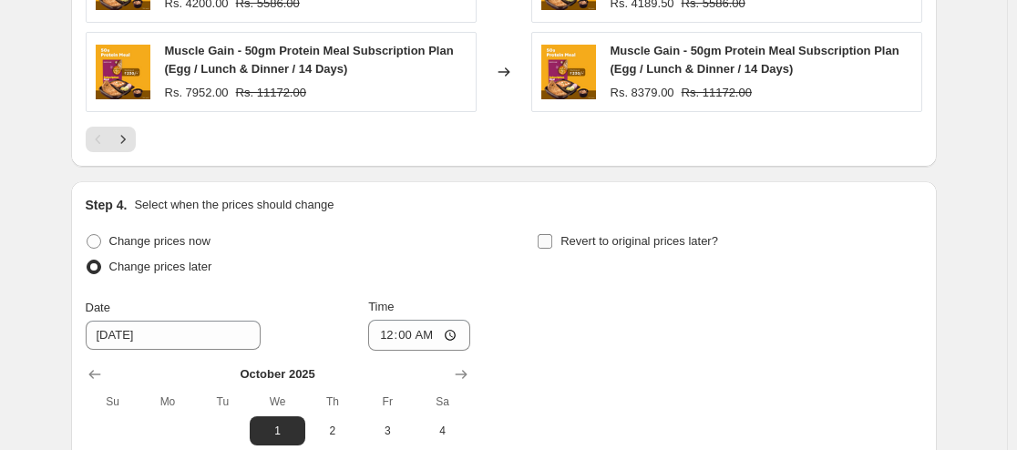
click at [552, 246] on input "Revert to original prices later?" at bounding box center [545, 241] width 15 height 15
checkbox input "true"
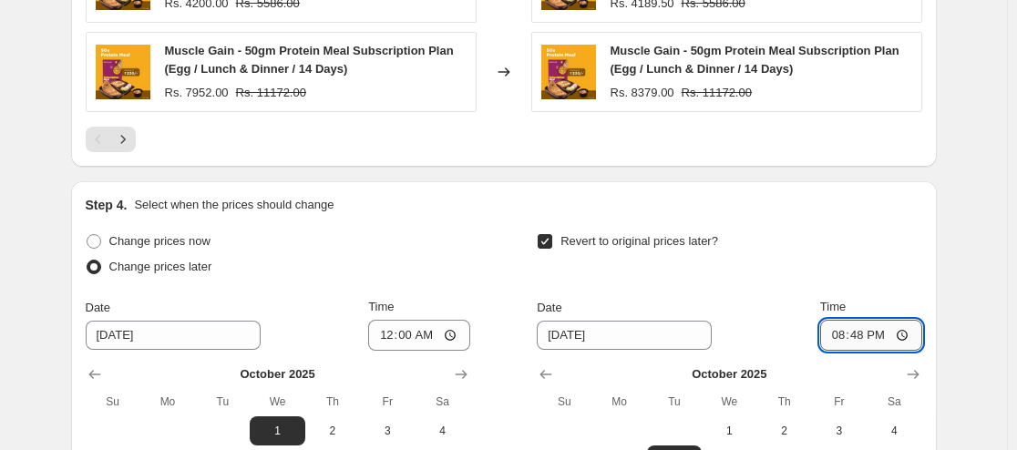
click at [859, 341] on input "20:48" at bounding box center [871, 335] width 102 height 31
click at [835, 350] on input "20:47" at bounding box center [871, 335] width 102 height 31
click at [843, 333] on input "20:47" at bounding box center [871, 335] width 102 height 31
type input "23:59"
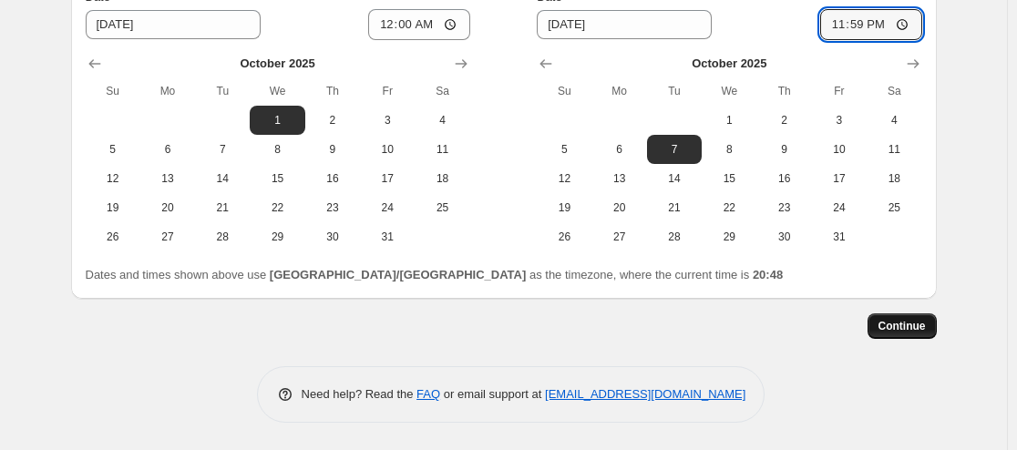
click at [901, 314] on button "Continue" at bounding box center [902, 327] width 69 height 26
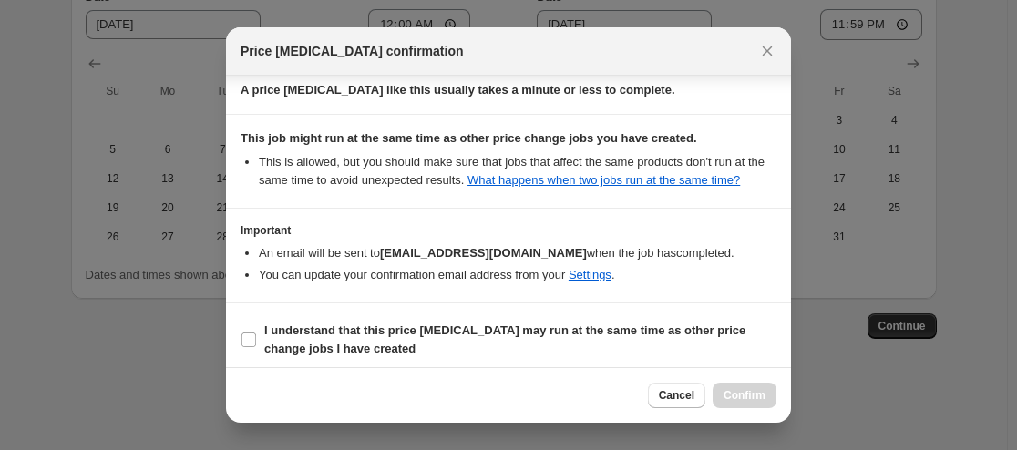
scroll to position [380, 0]
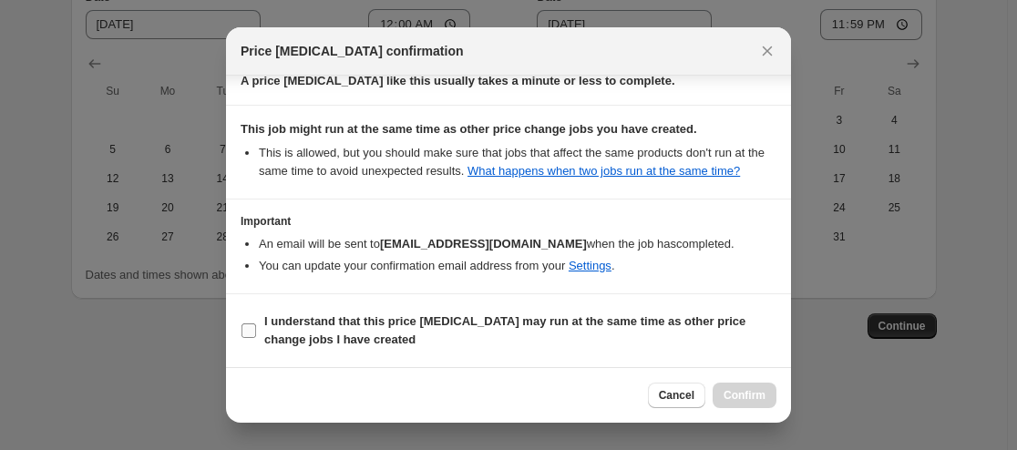
click at [243, 327] on input "I understand that this price [MEDICAL_DATA] may run at the same time as other p…" at bounding box center [249, 331] width 15 height 15
checkbox input "true"
click at [752, 396] on span "Confirm" at bounding box center [745, 395] width 42 height 15
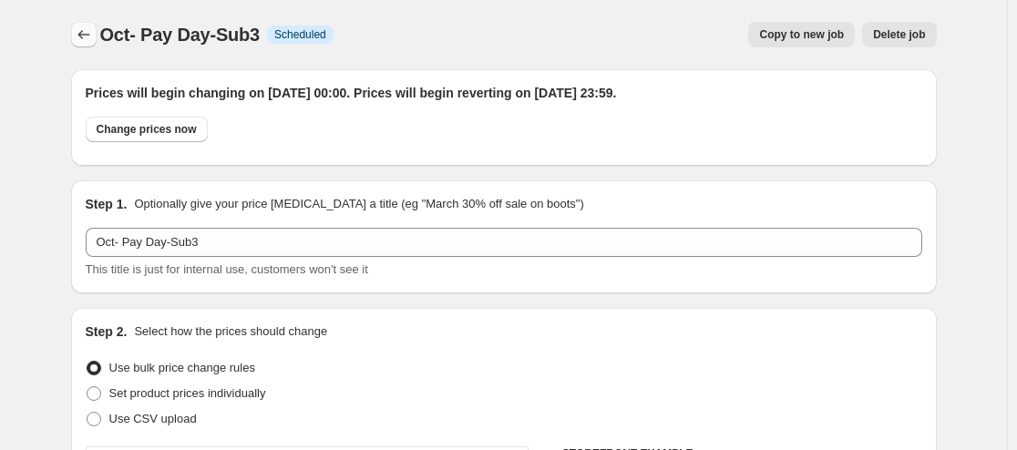
click at [93, 27] on icon "Price change jobs" at bounding box center [84, 35] width 18 height 18
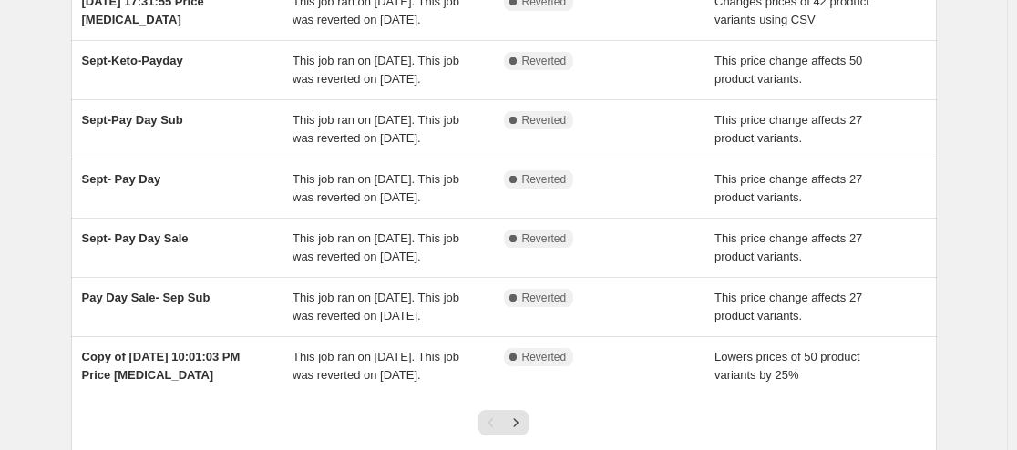
scroll to position [373, 0]
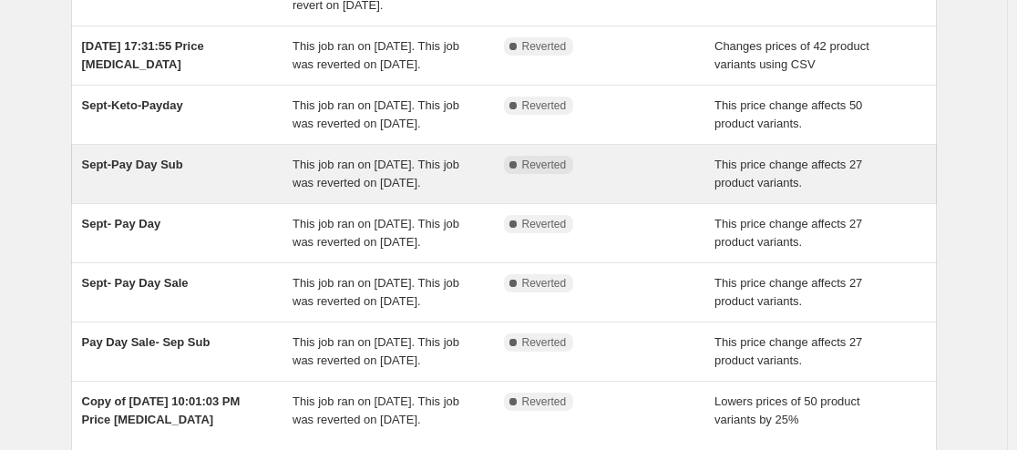
click at [108, 171] on span "Sept-Pay Day Sub" at bounding box center [132, 165] width 101 height 14
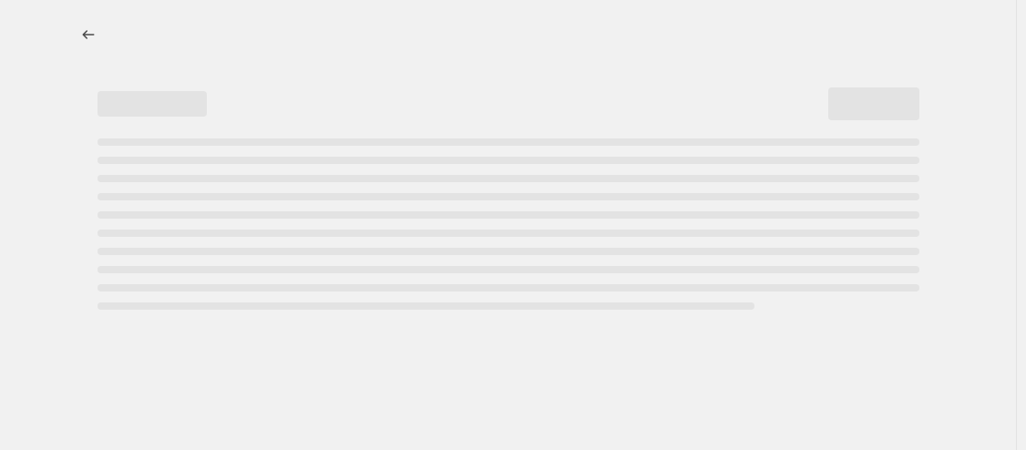
select select "pcap"
select select "no_change"
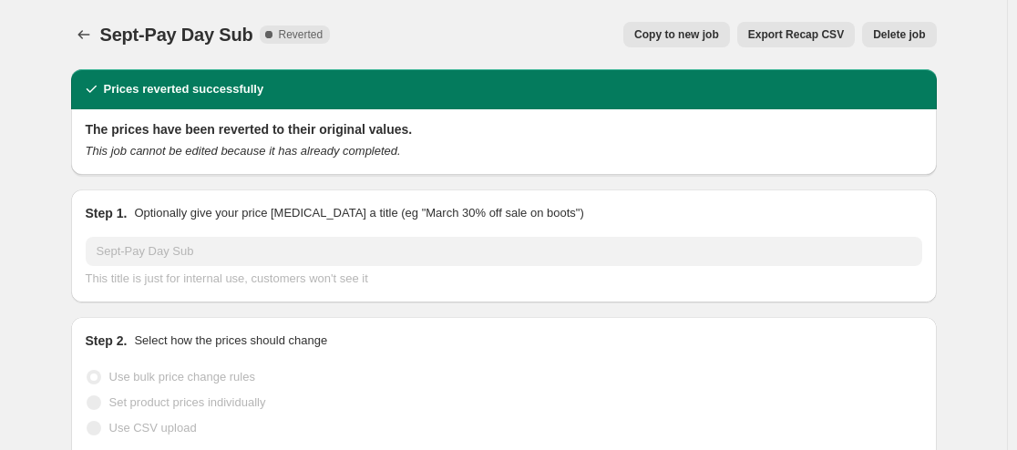
click at [692, 43] on button "Copy to new job" at bounding box center [676, 35] width 107 height 26
select select "pcap"
select select "no_change"
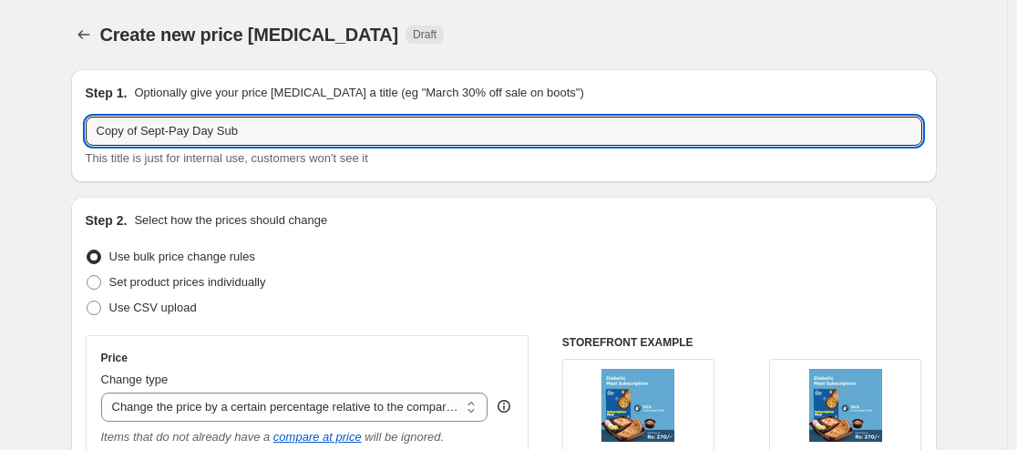
drag, startPoint x: 147, startPoint y: 132, endPoint x: -62, endPoint y: 135, distance: 208.7
click at [0, 135] on html "Home Settings Plans Skip to content Create new price [MEDICAL_DATA]. This page …" at bounding box center [508, 225] width 1017 height 450
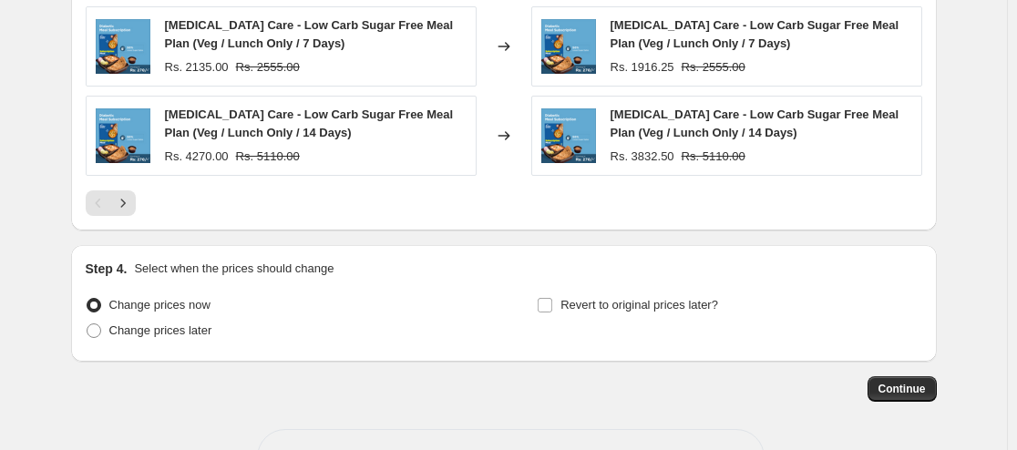
scroll to position [1631, 0]
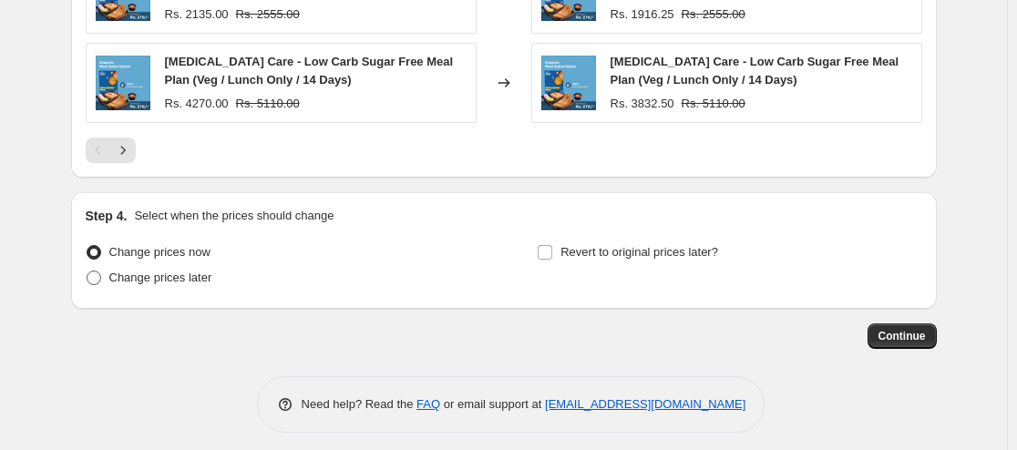
type input "Oct-Pay Day Sub4"
click at [177, 271] on span "Change prices later" at bounding box center [160, 278] width 103 height 14
click at [88, 271] on input "Change prices later" at bounding box center [87, 271] width 1 height 1
radio input "true"
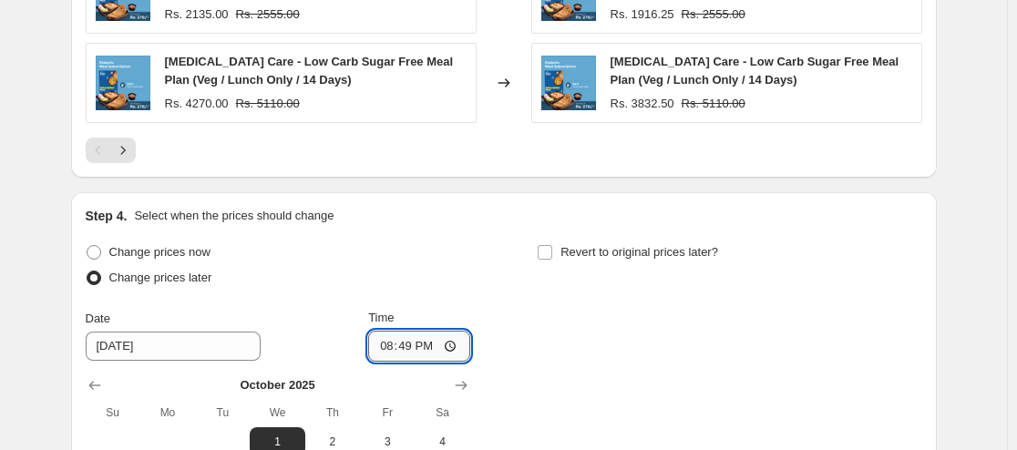
click at [389, 345] on input "20:49" at bounding box center [419, 346] width 102 height 31
click at [458, 331] on input "12:00" at bounding box center [419, 346] width 102 height 31
type input "00:00"
click at [582, 318] on div "Change prices now Change prices later Date [DATE] Time 00:00 [DATE] Su Mo Tu We…" at bounding box center [504, 407] width 837 height 334
click at [561, 252] on label "Revert to original prices later?" at bounding box center [627, 253] width 181 height 26
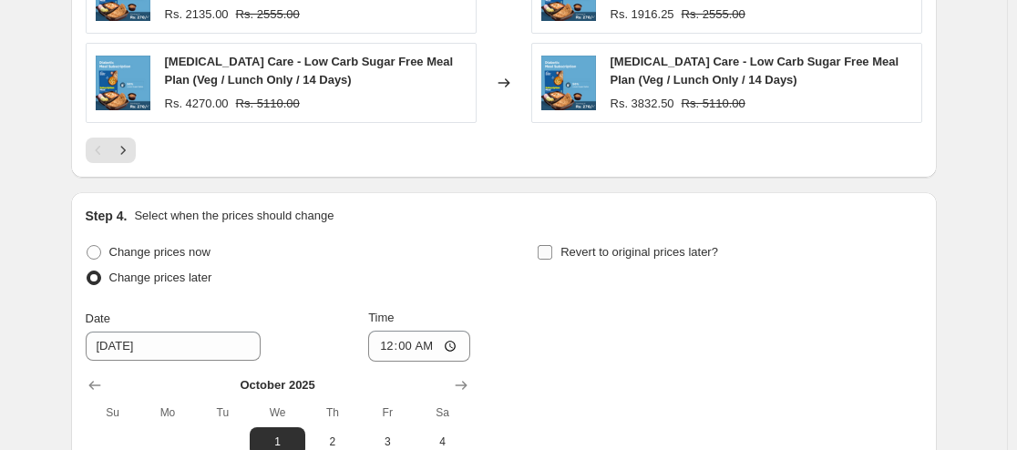
click at [552, 252] on input "Revert to original prices later?" at bounding box center [545, 252] width 15 height 15
checkbox input "true"
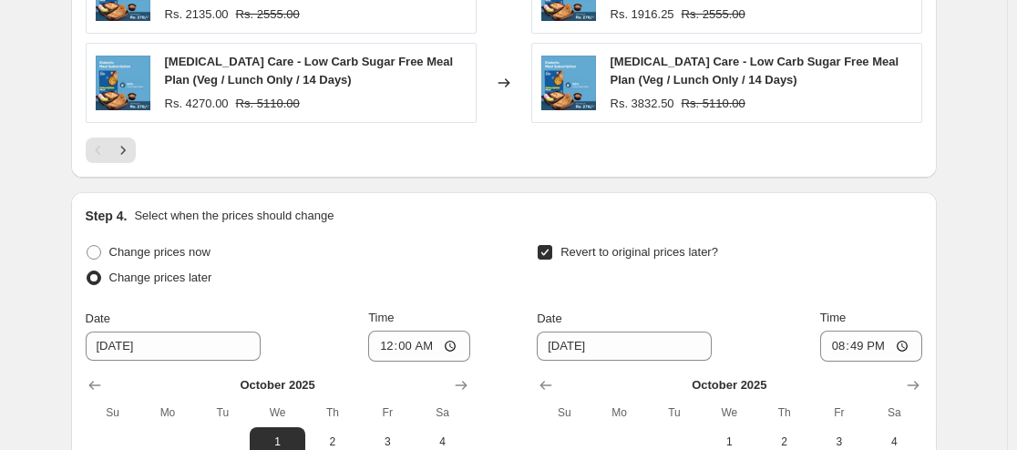
scroll to position [1942, 0]
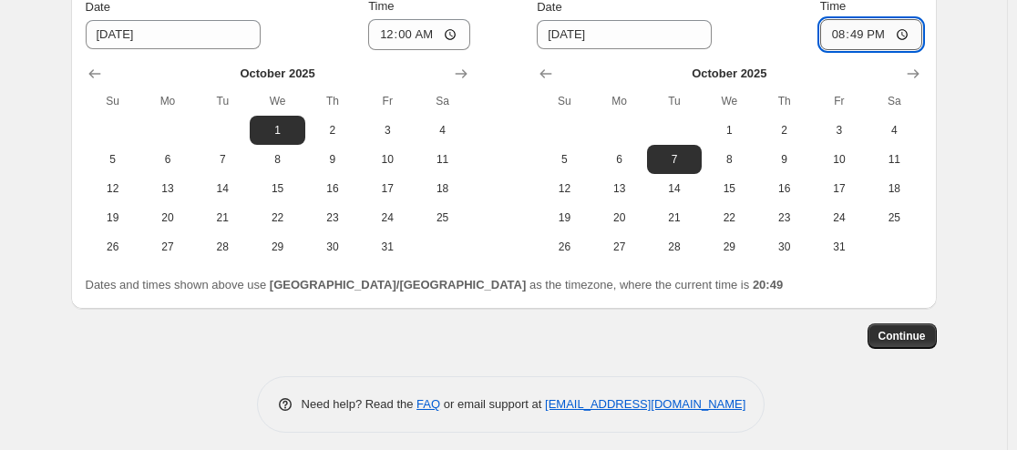
click at [842, 29] on input "20:49" at bounding box center [871, 34] width 102 height 31
type input "23:59"
click at [895, 324] on button "Continue" at bounding box center [902, 337] width 69 height 26
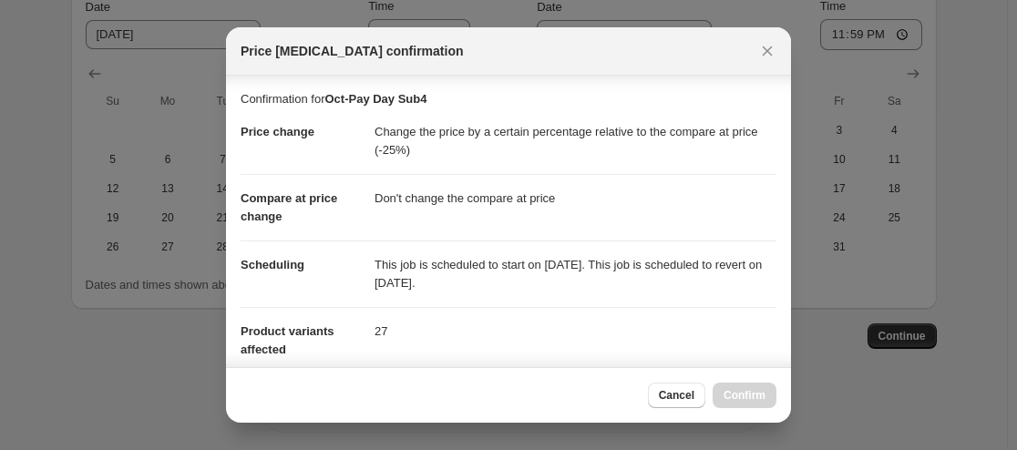
scroll to position [332, 0]
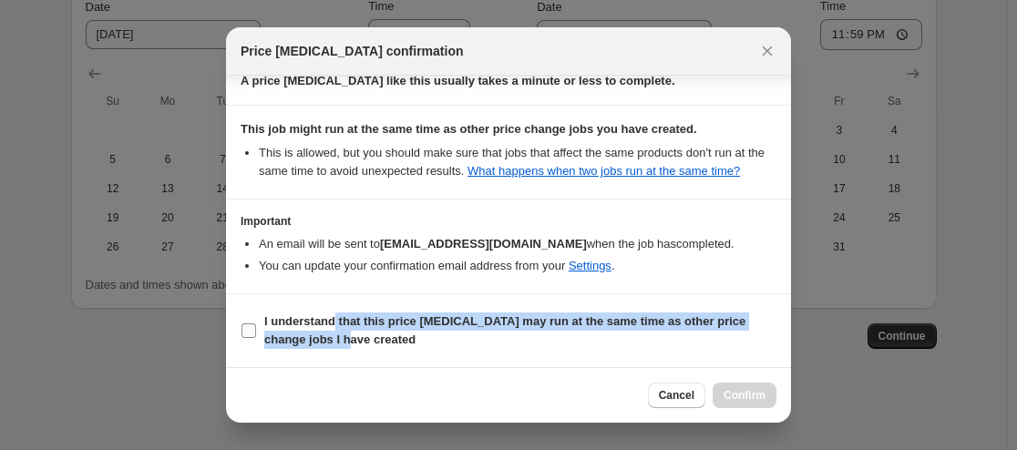
click at [334, 330] on span "I understand that this price [MEDICAL_DATA] may run at the same time as other p…" at bounding box center [520, 331] width 512 height 36
click at [255, 332] on input "I understand that this price [MEDICAL_DATA] may run at the same time as other p…" at bounding box center [249, 331] width 15 height 15
checkbox input "true"
click at [747, 394] on span "Confirm" at bounding box center [745, 395] width 42 height 15
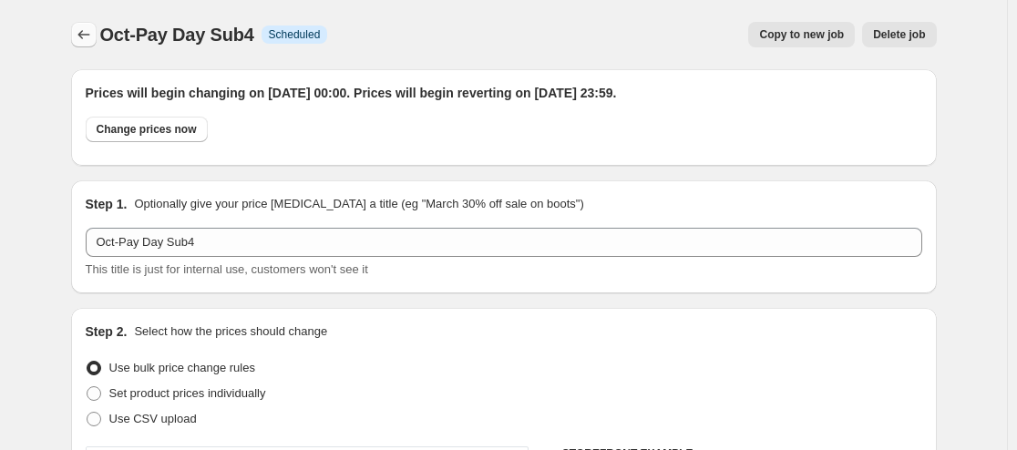
click at [93, 39] on icon "Price change jobs" at bounding box center [84, 35] width 18 height 18
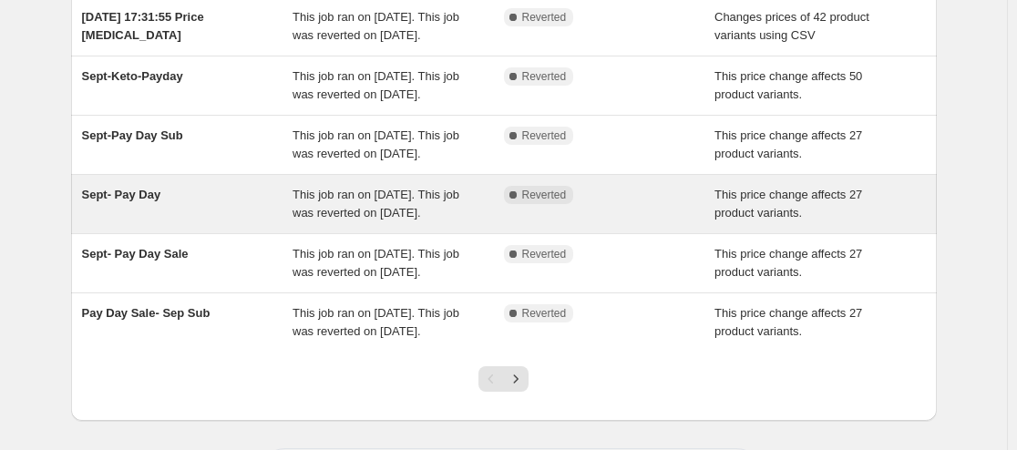
scroll to position [482, 0]
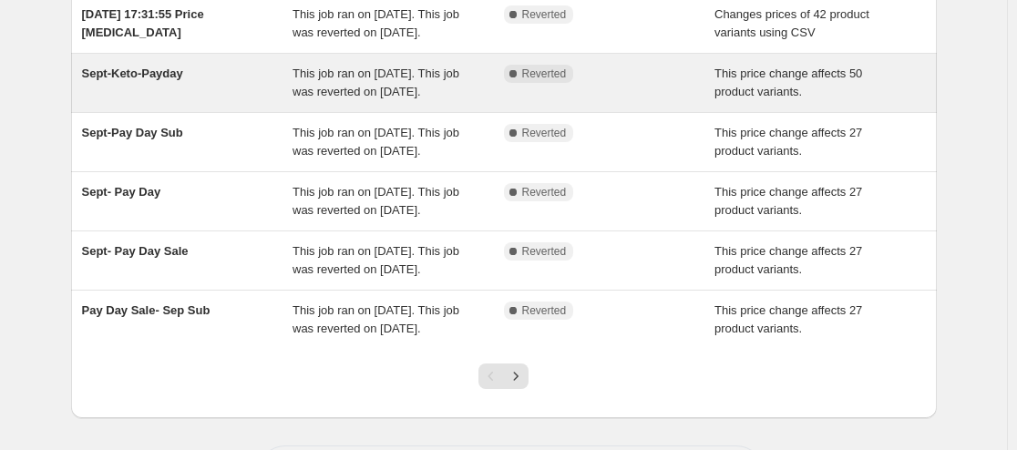
click at [158, 80] on span "Sept-Keto-Payday" at bounding box center [132, 74] width 101 height 14
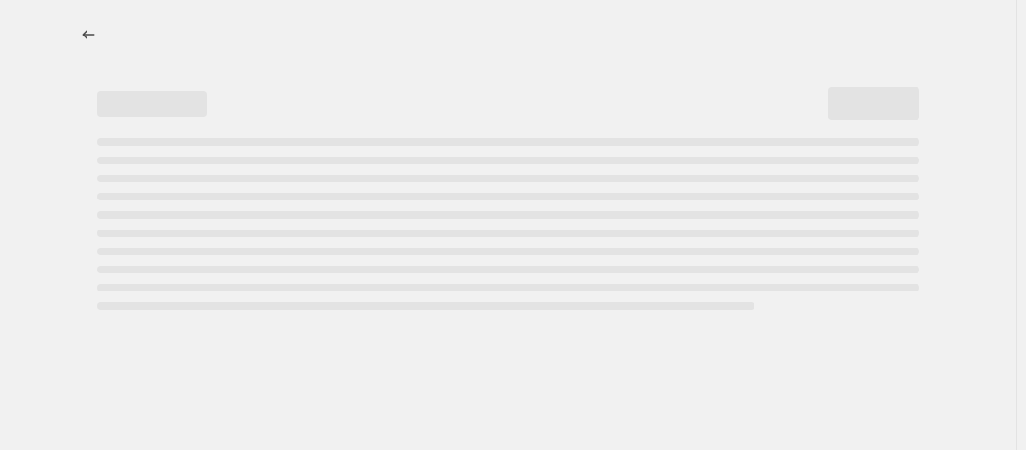
select select "pcap"
select select "no_change"
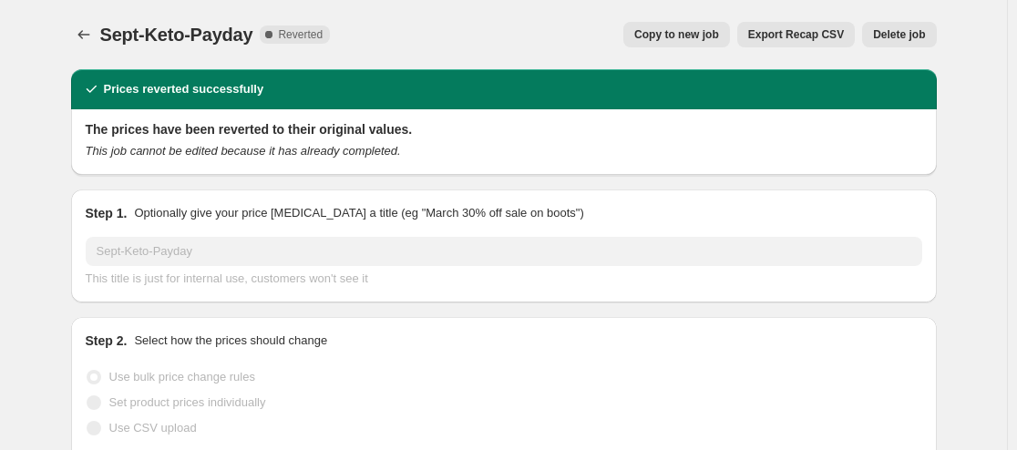
click at [704, 34] on span "Copy to new job" at bounding box center [676, 34] width 85 height 15
select select "pcap"
select select "no_change"
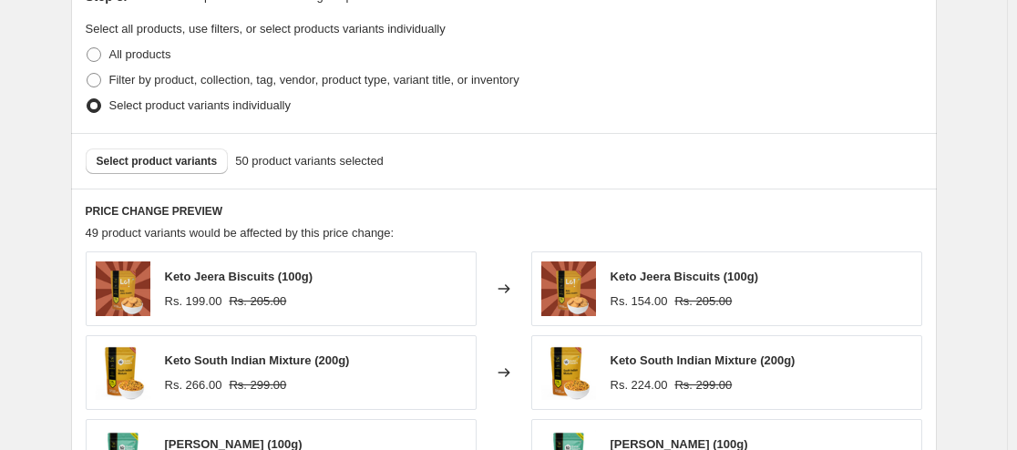
scroll to position [878, 0]
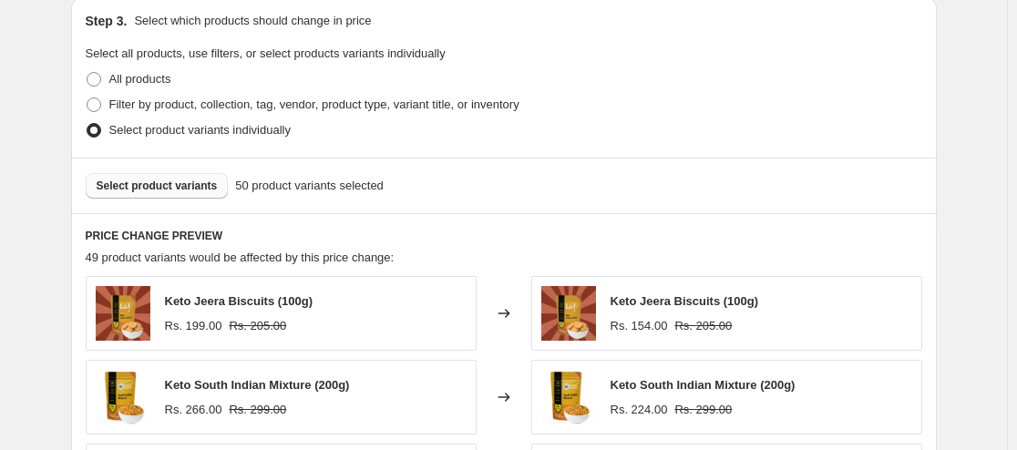
click at [165, 188] on span "Select product variants" at bounding box center [157, 186] width 121 height 15
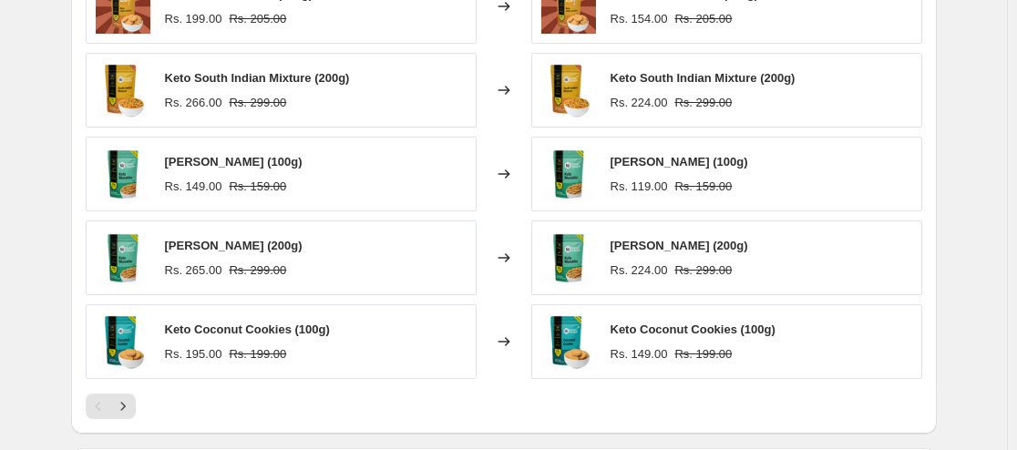
scroll to position [1452, 0]
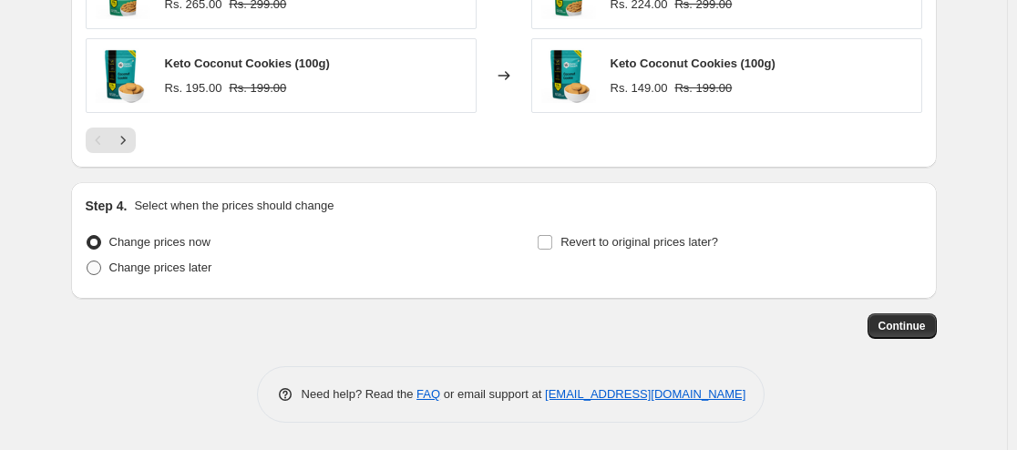
click at [184, 274] on span "Change prices later" at bounding box center [160, 268] width 103 height 14
click at [88, 262] on input "Change prices later" at bounding box center [87, 261] width 1 height 1
radio input "true"
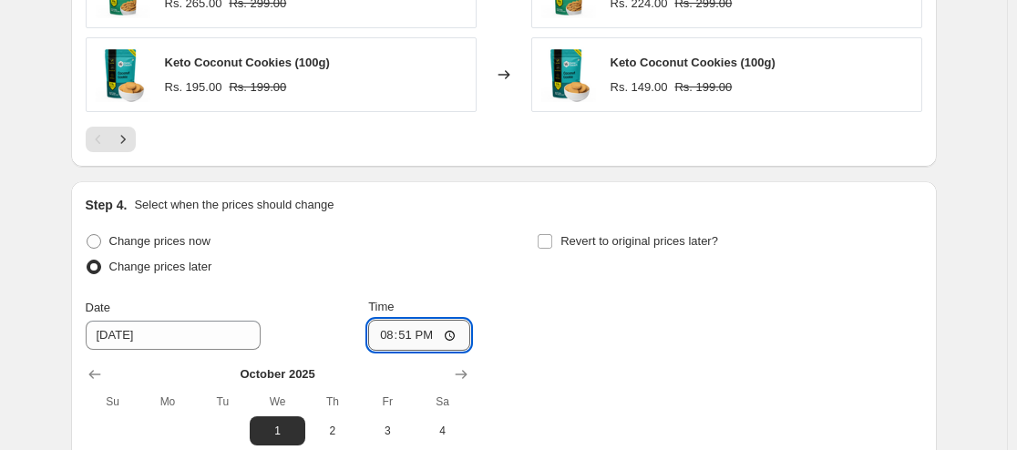
click at [381, 340] on input "20:51" at bounding box center [419, 335] width 102 height 31
click at [381, 335] on input "12:59" at bounding box center [419, 335] width 102 height 31
click at [396, 341] on input "12:59" at bounding box center [419, 335] width 102 height 31
click at [384, 340] on input "23:59" at bounding box center [419, 335] width 102 height 31
click at [450, 339] on input "12:00" at bounding box center [419, 335] width 102 height 31
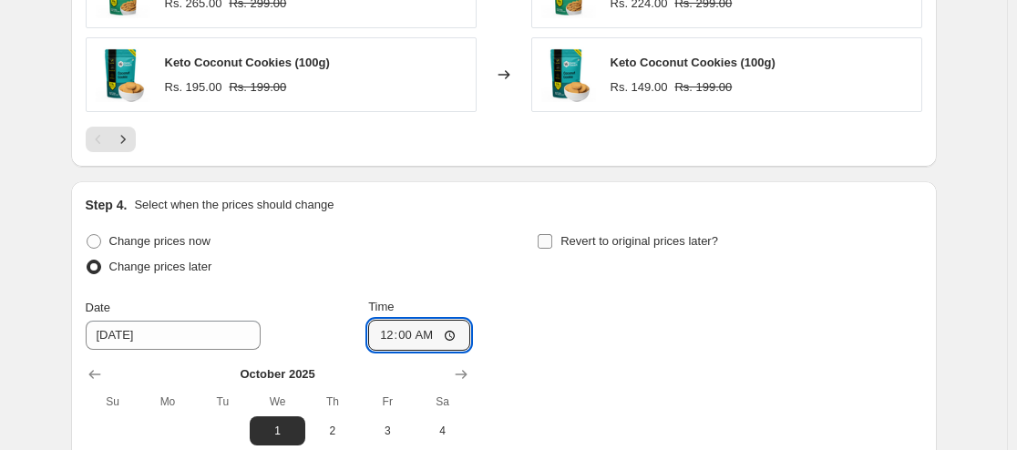
type input "00:00"
click at [629, 236] on span "Revert to original prices later?" at bounding box center [640, 241] width 158 height 14
click at [552, 236] on input "Revert to original prices later?" at bounding box center [545, 241] width 15 height 15
checkbox input "true"
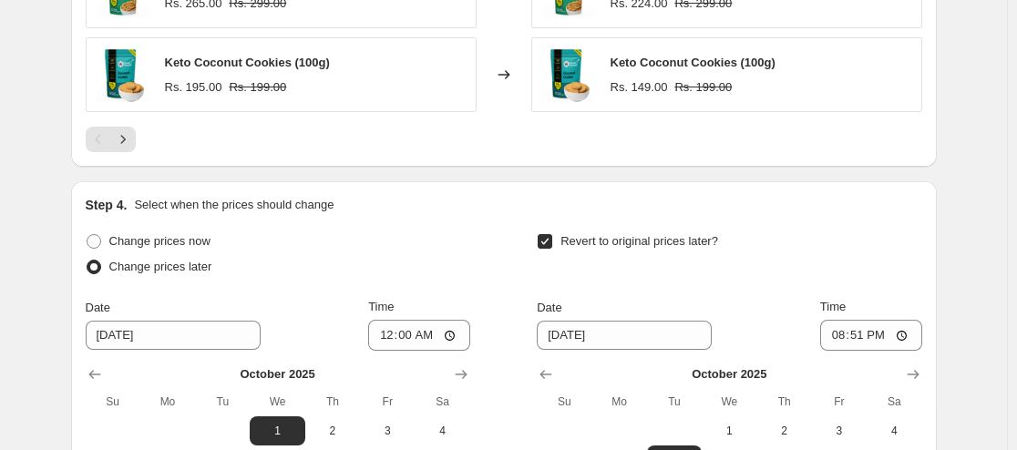
scroll to position [1764, 0]
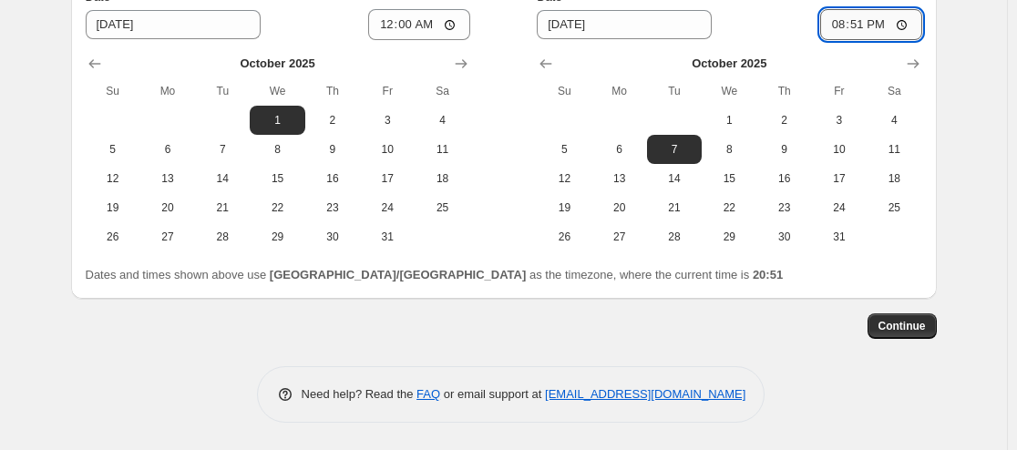
click at [830, 20] on input "20:51" at bounding box center [871, 24] width 102 height 31
type input "23:59"
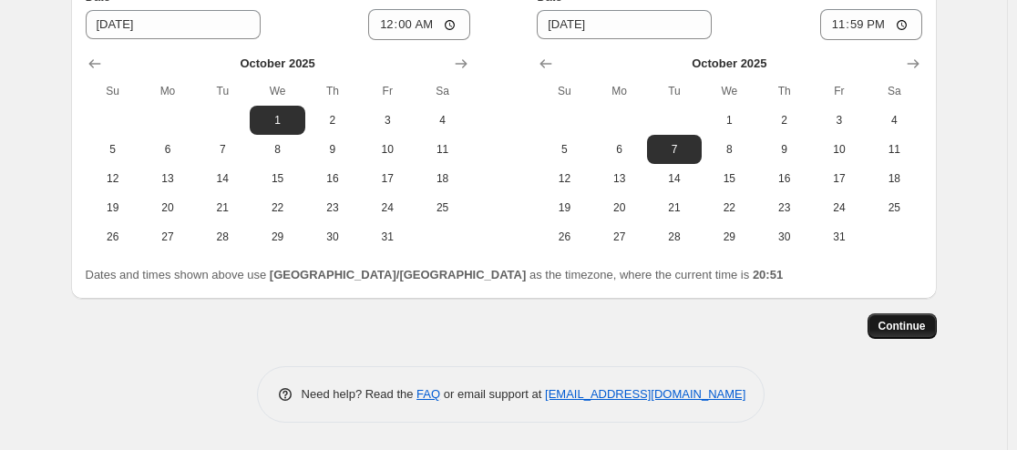
click at [907, 324] on span "Continue" at bounding box center [902, 326] width 47 height 15
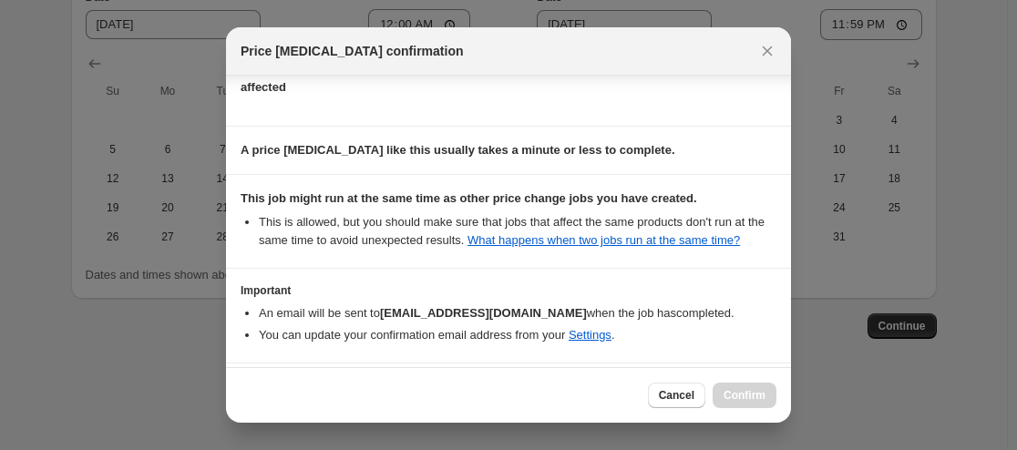
scroll to position [332, 0]
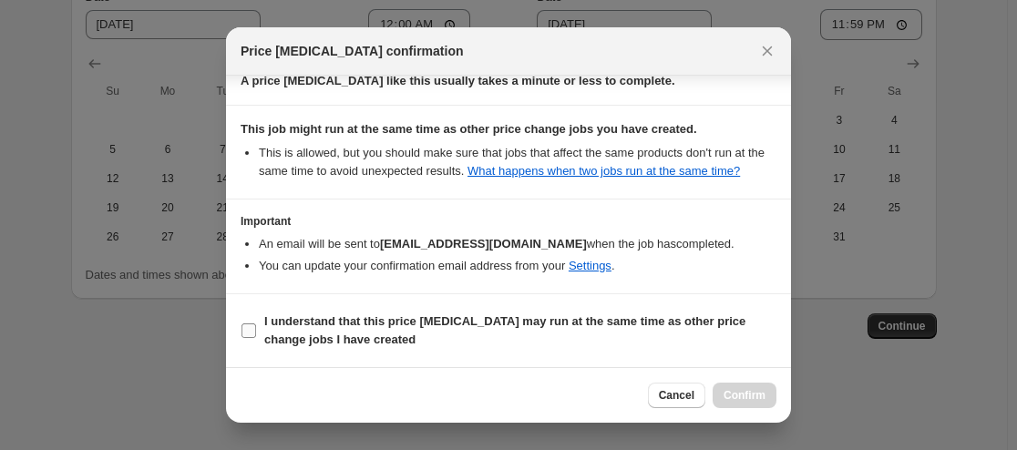
click at [263, 326] on label "I understand that this price [MEDICAL_DATA] may run at the same time as other p…" at bounding box center [509, 331] width 536 height 44
click at [256, 326] on input "I understand that this price [MEDICAL_DATA] may run at the same time as other p…" at bounding box center [249, 331] width 15 height 15
checkbox input "true"
click at [749, 401] on span "Confirm" at bounding box center [745, 395] width 42 height 15
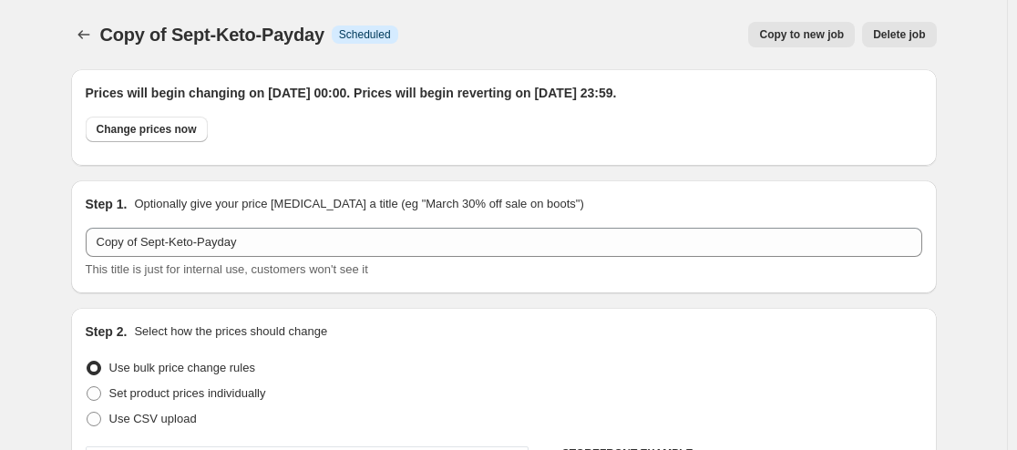
click at [86, 36] on icon "Price change jobs" at bounding box center [84, 35] width 18 height 18
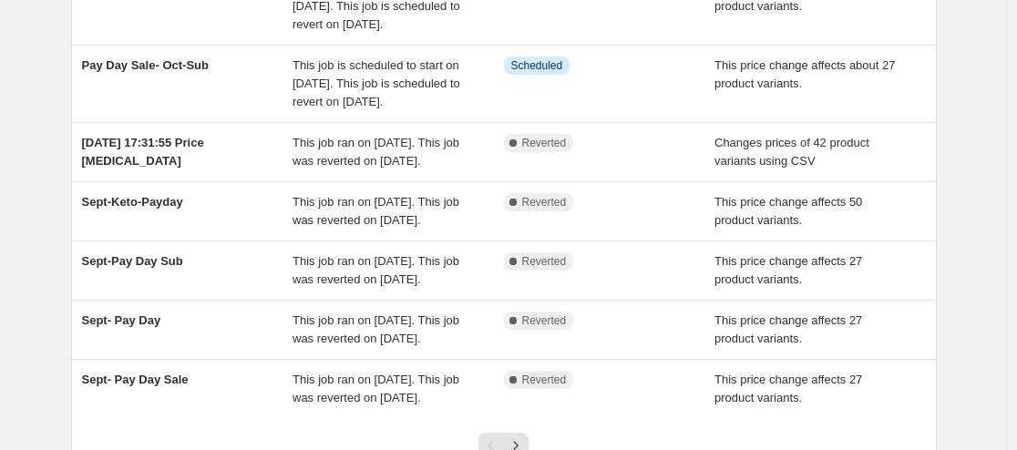
scroll to position [437, 0]
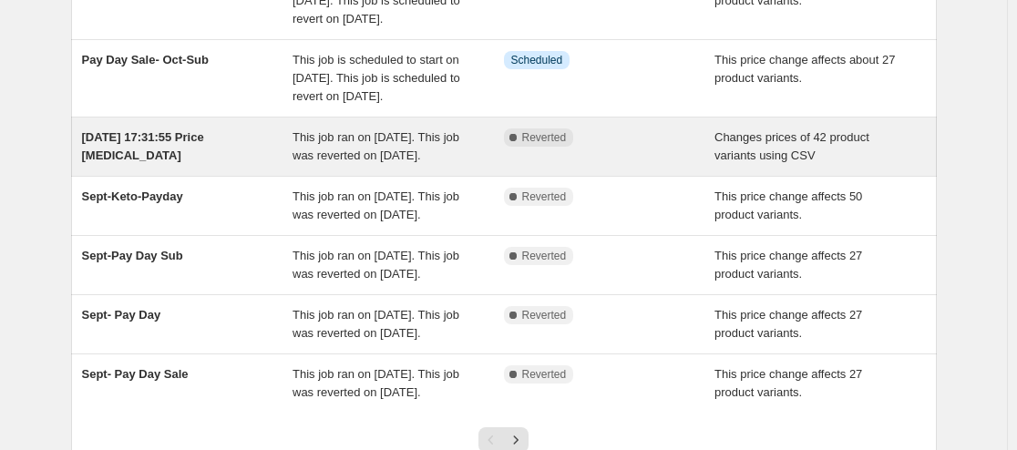
click at [380, 162] on span "This job ran on [DATE]. This job was reverted on [DATE]." at bounding box center [376, 146] width 167 height 32
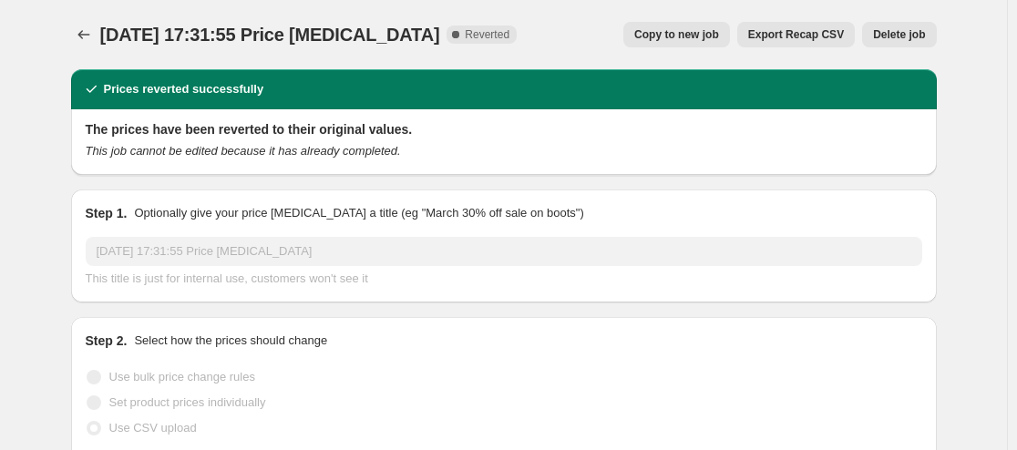
click at [715, 37] on span "Copy to new job" at bounding box center [676, 34] width 85 height 15
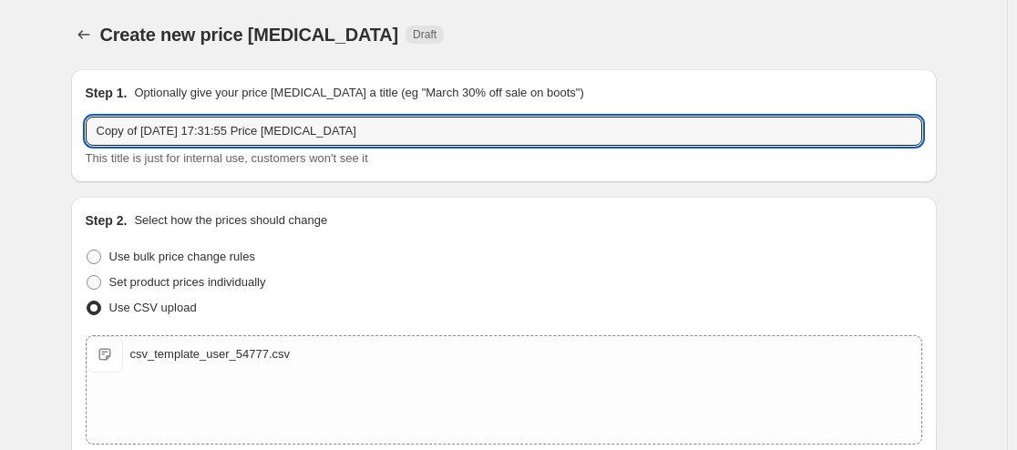
drag, startPoint x: 147, startPoint y: 130, endPoint x: 5, endPoint y: 139, distance: 142.5
click at [5, 139] on div "Create new price [MEDICAL_DATA]. This page is ready Create new price [MEDICAL_D…" at bounding box center [503, 422] width 1007 height 845
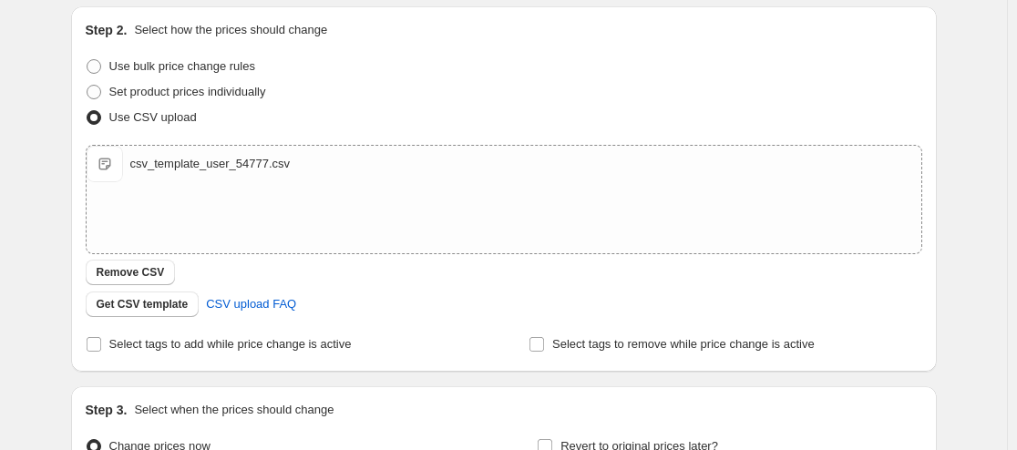
scroll to position [332, 0]
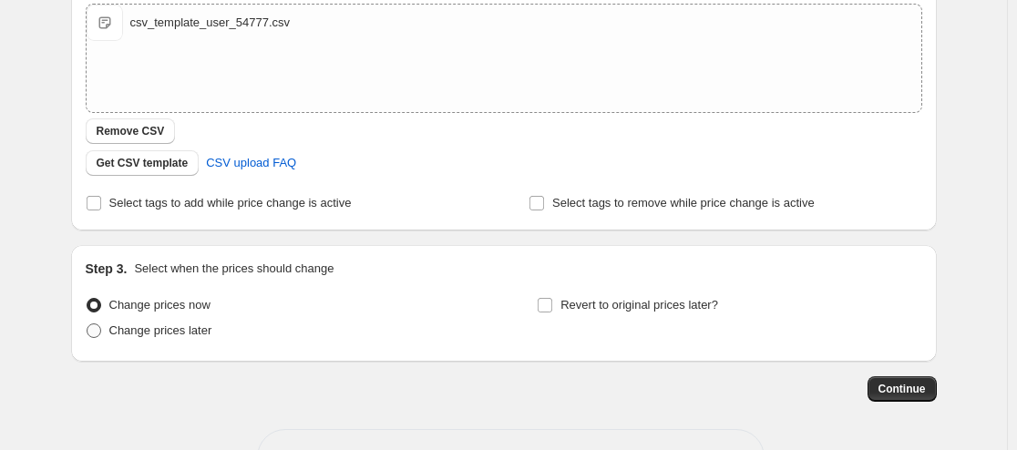
type input "GST Savings"
click at [166, 331] on span "Change prices later" at bounding box center [160, 331] width 103 height 14
click at [88, 324] on input "Change prices later" at bounding box center [87, 324] width 1 height 1
radio input "true"
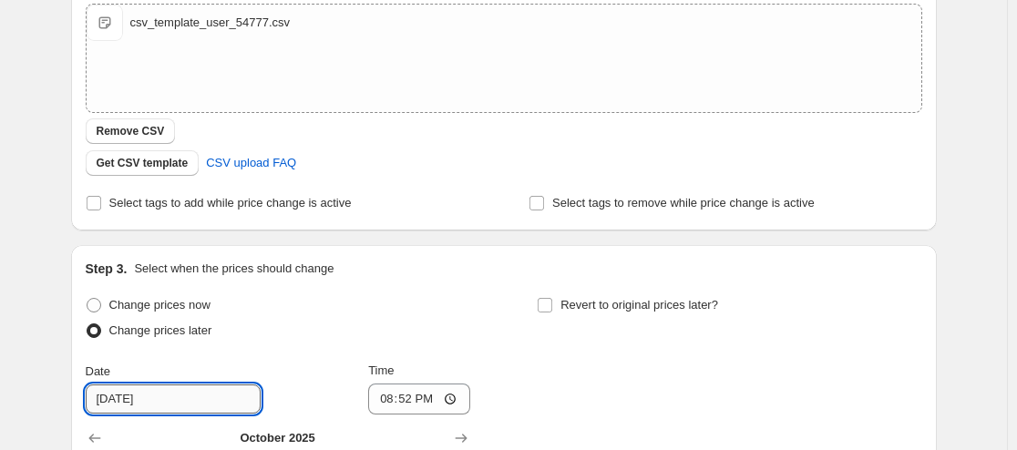
click at [136, 403] on input "[DATE]" at bounding box center [173, 399] width 175 height 29
click at [135, 403] on input "[DATE]" at bounding box center [173, 399] width 175 height 29
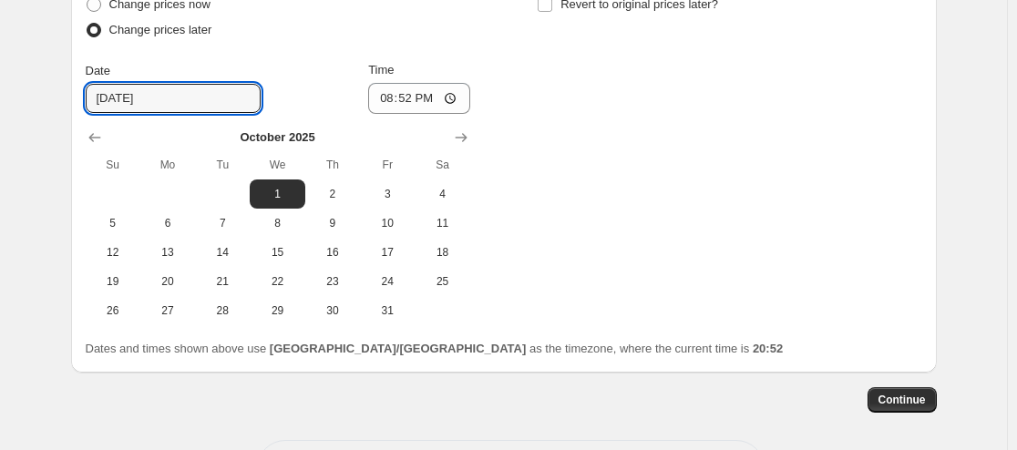
scroll to position [627, 0]
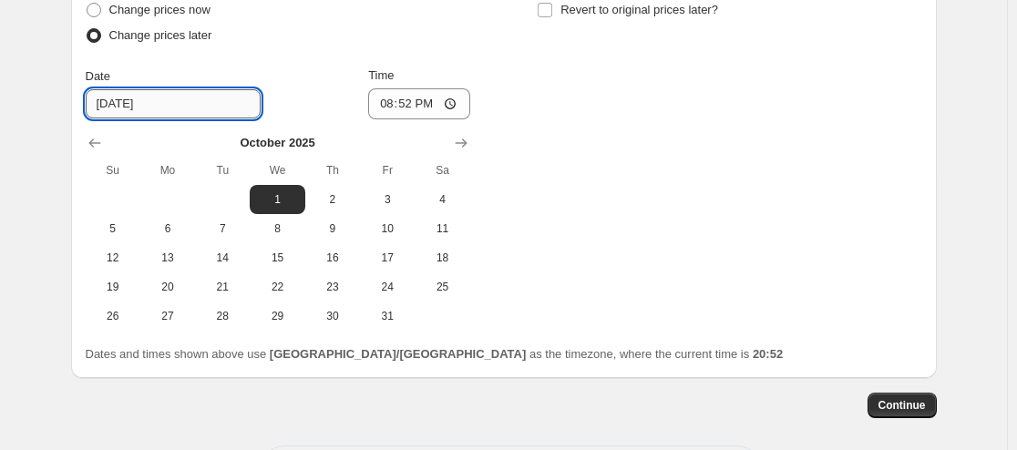
click at [120, 97] on input "[DATE]" at bounding box center [173, 103] width 175 height 29
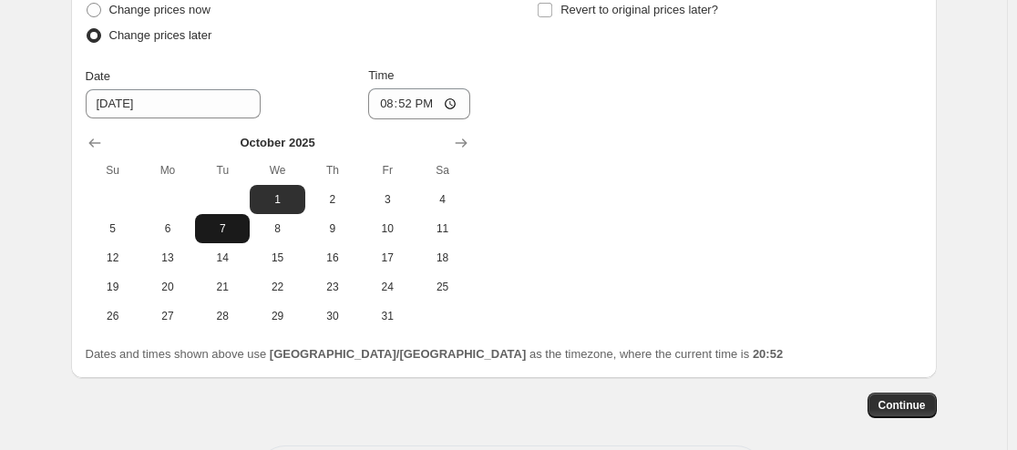
click at [237, 227] on span "7" at bounding box center [222, 228] width 40 height 15
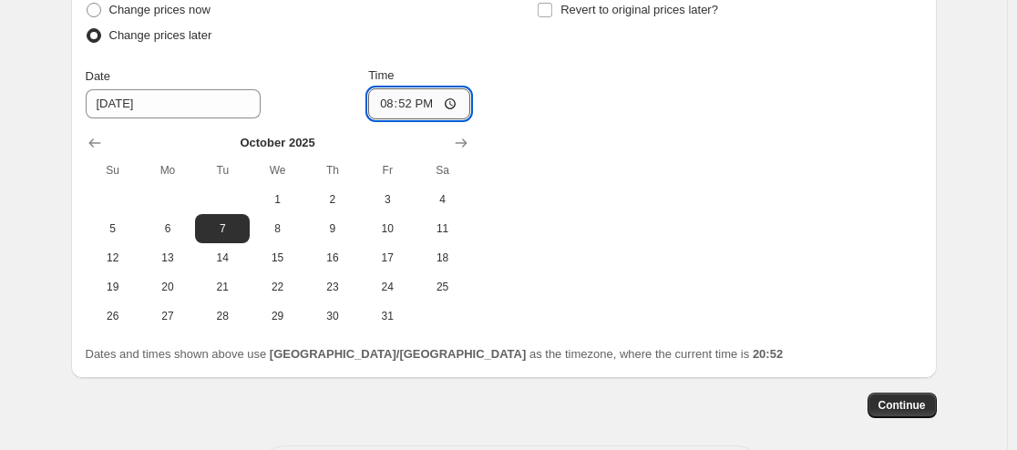
click at [389, 110] on input "20:52" at bounding box center [419, 103] width 102 height 31
click at [130, 105] on input "[DATE]" at bounding box center [173, 103] width 175 height 29
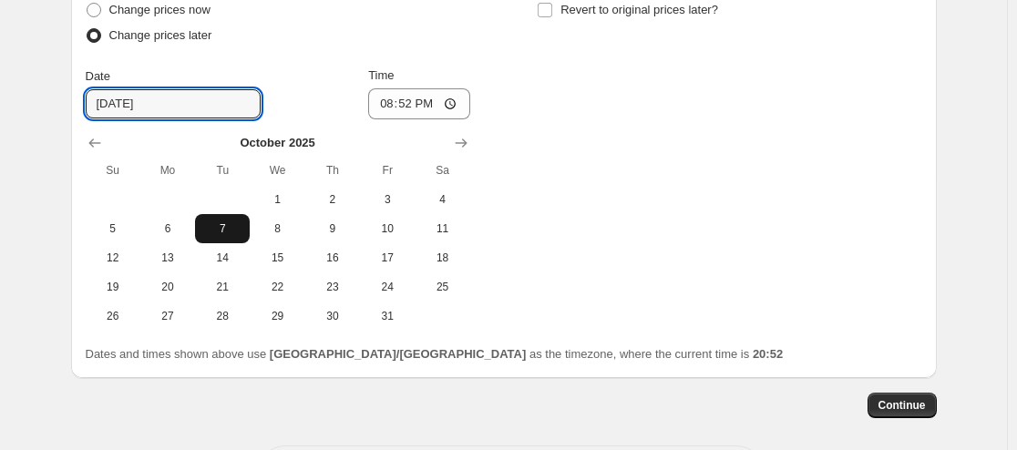
drag, startPoint x: 126, startPoint y: 99, endPoint x: 252, endPoint y: 232, distance: 183.7
click at [128, 102] on input "[DATE]" at bounding box center [173, 103] width 175 height 29
click at [285, 219] on button "8" at bounding box center [277, 228] width 55 height 29
type input "[DATE]"
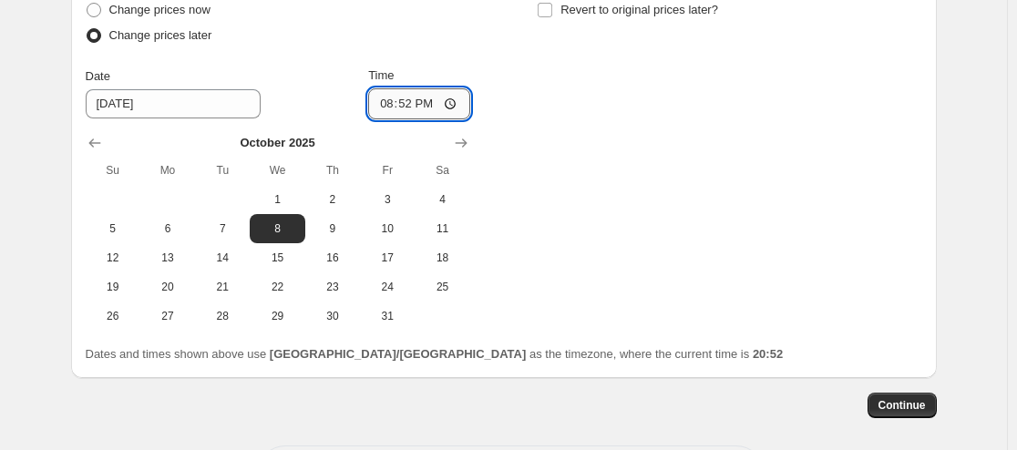
click at [384, 107] on input "20:52" at bounding box center [419, 103] width 102 height 31
click at [453, 96] on input "12:00" at bounding box center [419, 103] width 102 height 31
type input "00:00"
drag, startPoint x: 940, startPoint y: 359, endPoint x: 954, endPoint y: 367, distance: 16.7
click at [937, 357] on div "Step 3. Select when the prices should change Change prices now Change prices la…" at bounding box center [504, 164] width 866 height 428
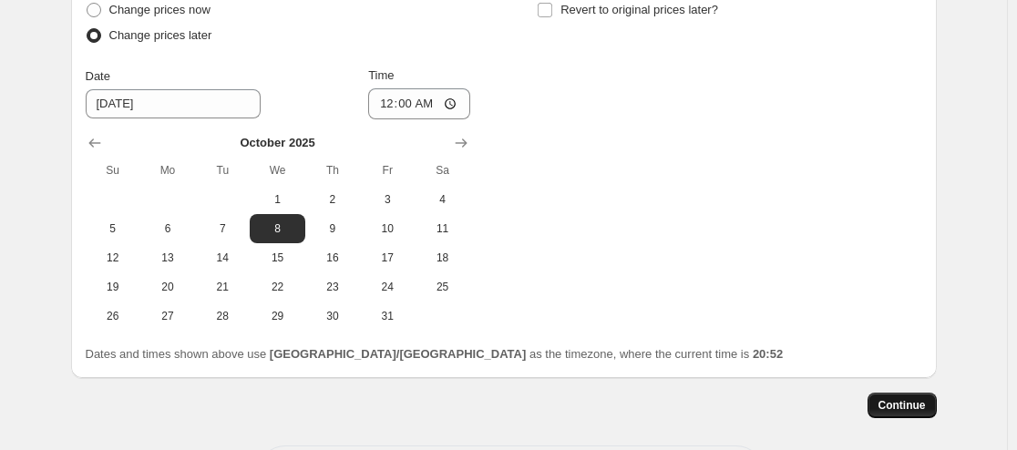
click at [905, 414] on button "Continue" at bounding box center [902, 406] width 69 height 26
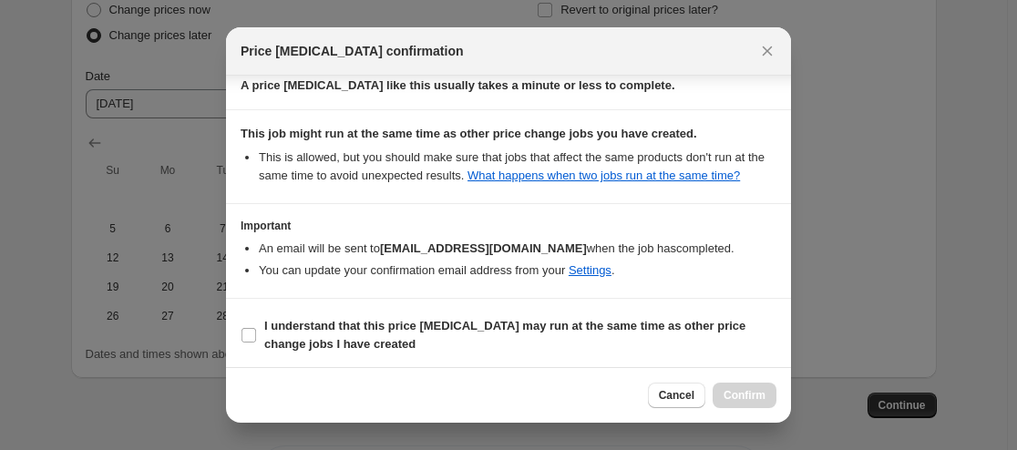
scroll to position [180, 0]
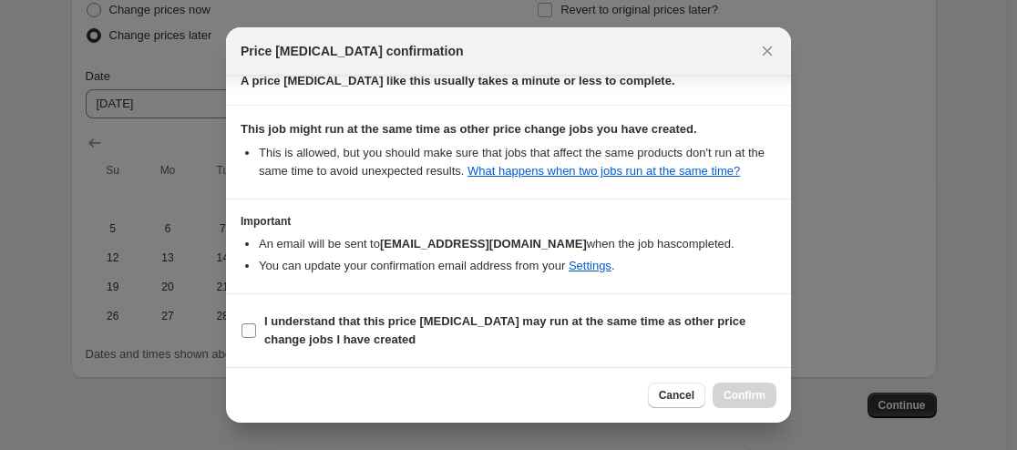
click at [256, 335] on span ":rpm:" at bounding box center [249, 331] width 16 height 16
click at [256, 335] on input "I understand that this price [MEDICAL_DATA] may run at the same time as other p…" at bounding box center [249, 331] width 15 height 15
checkbox input "true"
click at [729, 393] on span "Confirm" at bounding box center [745, 395] width 42 height 15
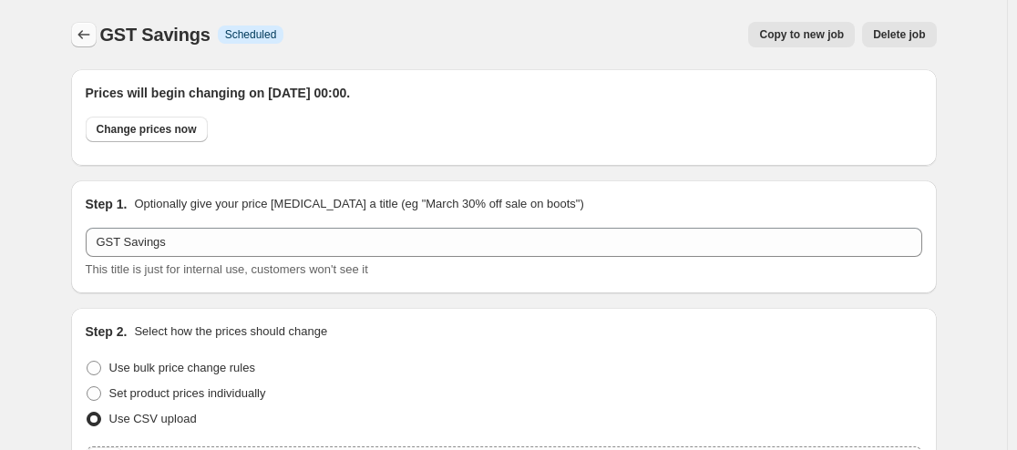
click at [93, 36] on icon "Price change jobs" at bounding box center [84, 35] width 18 height 18
